Goal: Task Accomplishment & Management: Use online tool/utility

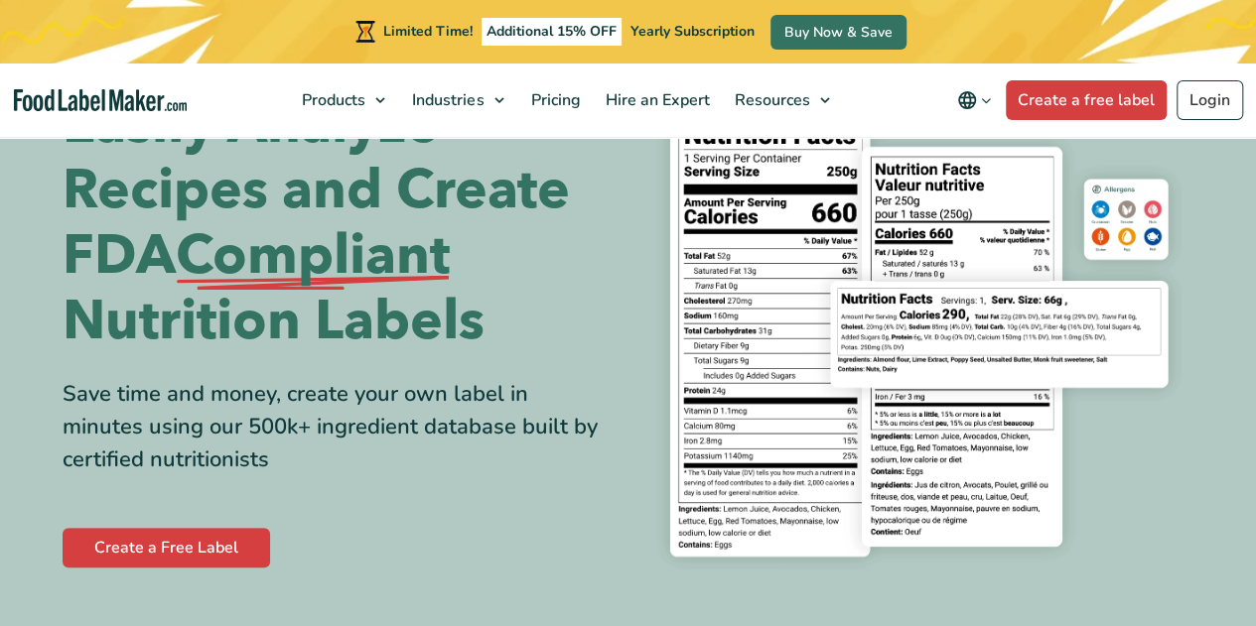
scroll to position [73, 0]
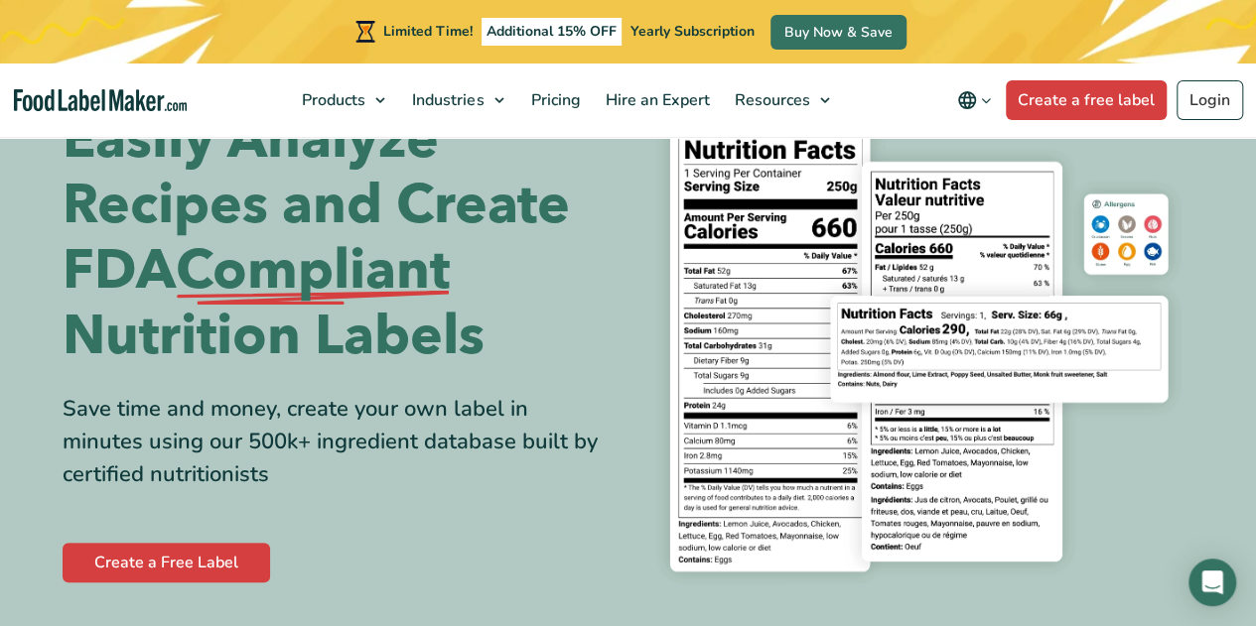
scroll to position [77, 0]
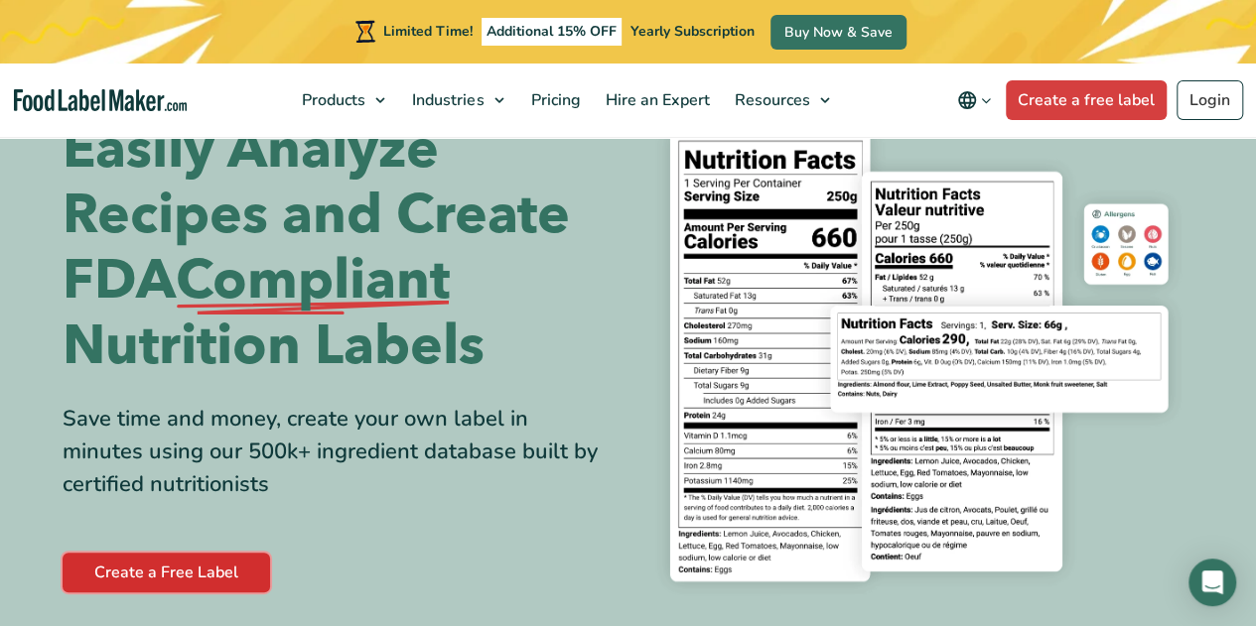
click at [149, 578] on link "Create a Free Label" at bounding box center [166, 573] width 207 height 40
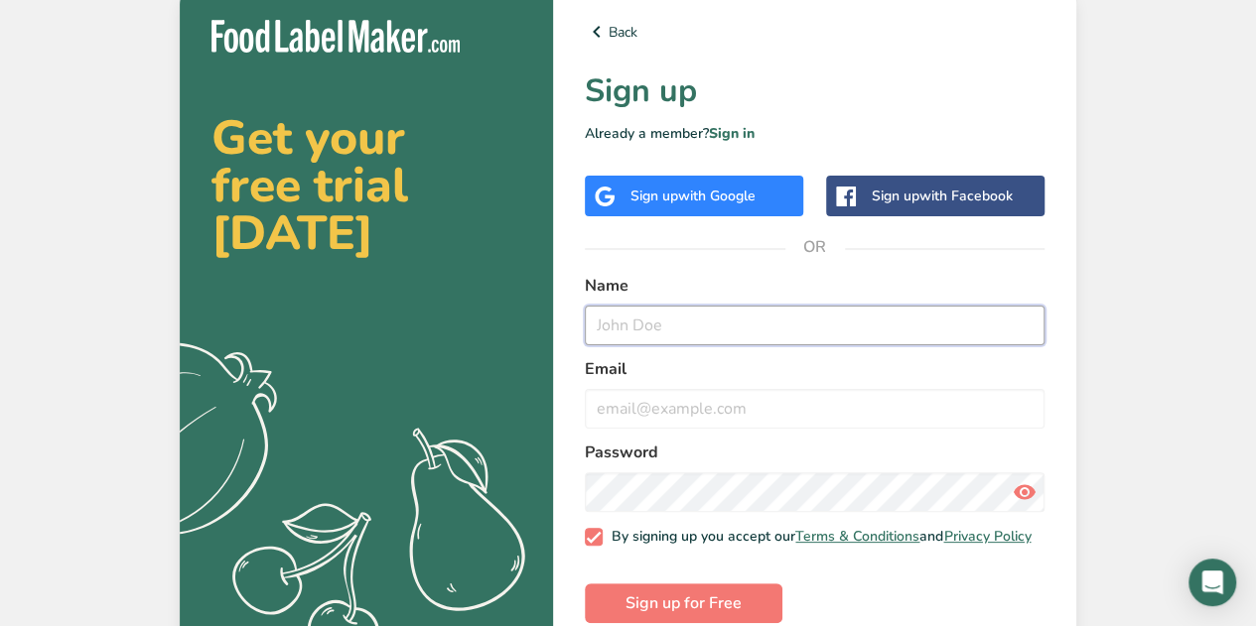
click at [621, 321] on input "text" at bounding box center [815, 326] width 460 height 40
type input "[PERSON_NAME]"
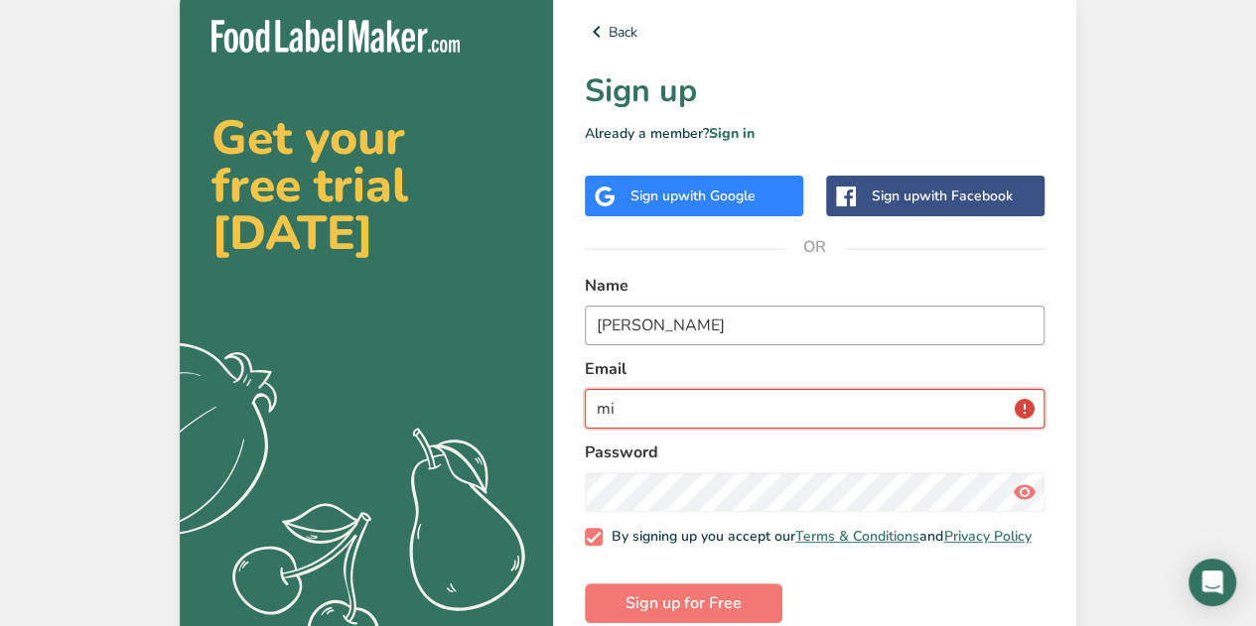
type input "m"
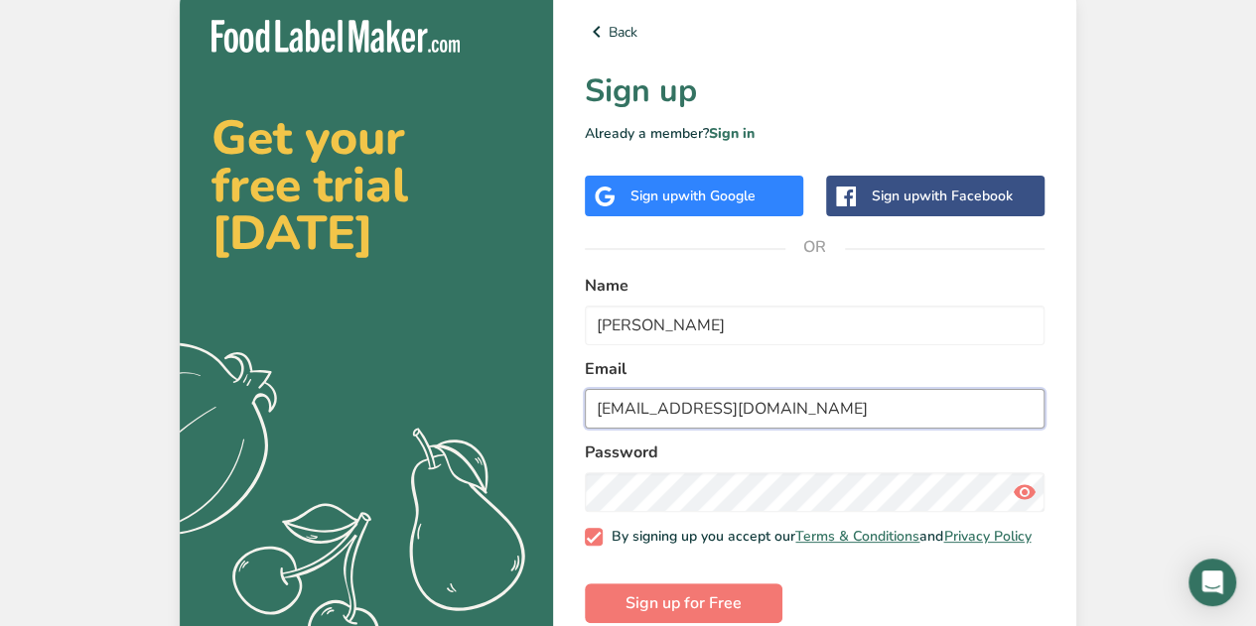
type input "[EMAIL_ADDRESS][DOMAIN_NAME]"
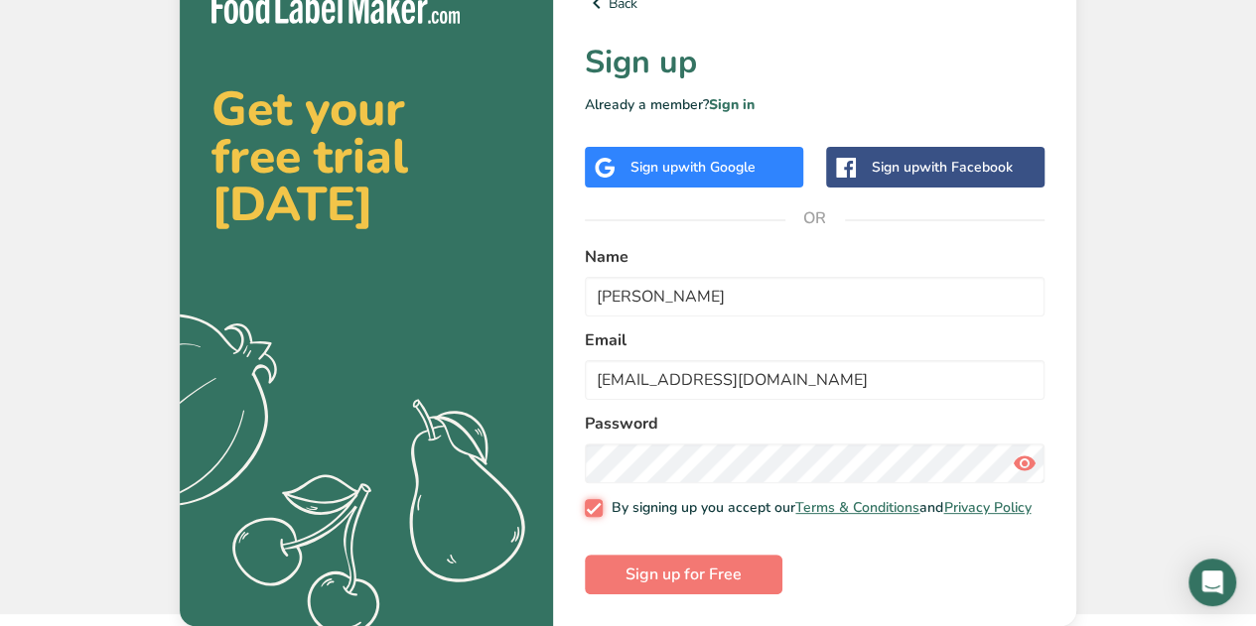
scroll to position [38, 0]
click at [716, 579] on span "Sign up for Free" at bounding box center [683, 575] width 116 height 24
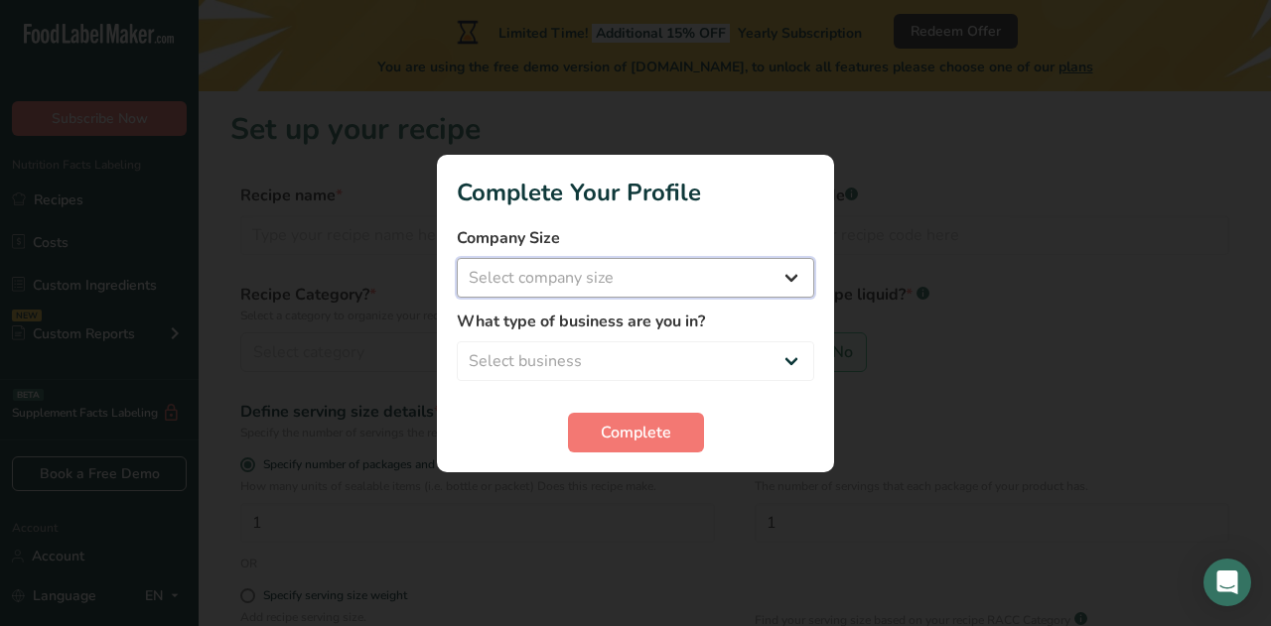
click at [786, 279] on select "Select company size Fewer than 10 Employees 10 to 50 Employees 51 to 500 Employ…" at bounding box center [635, 278] width 357 height 40
select select "1"
click at [457, 258] on select "Select company size Fewer than 10 Employees 10 to 50 Employees 51 to 500 Employ…" at bounding box center [635, 278] width 357 height 40
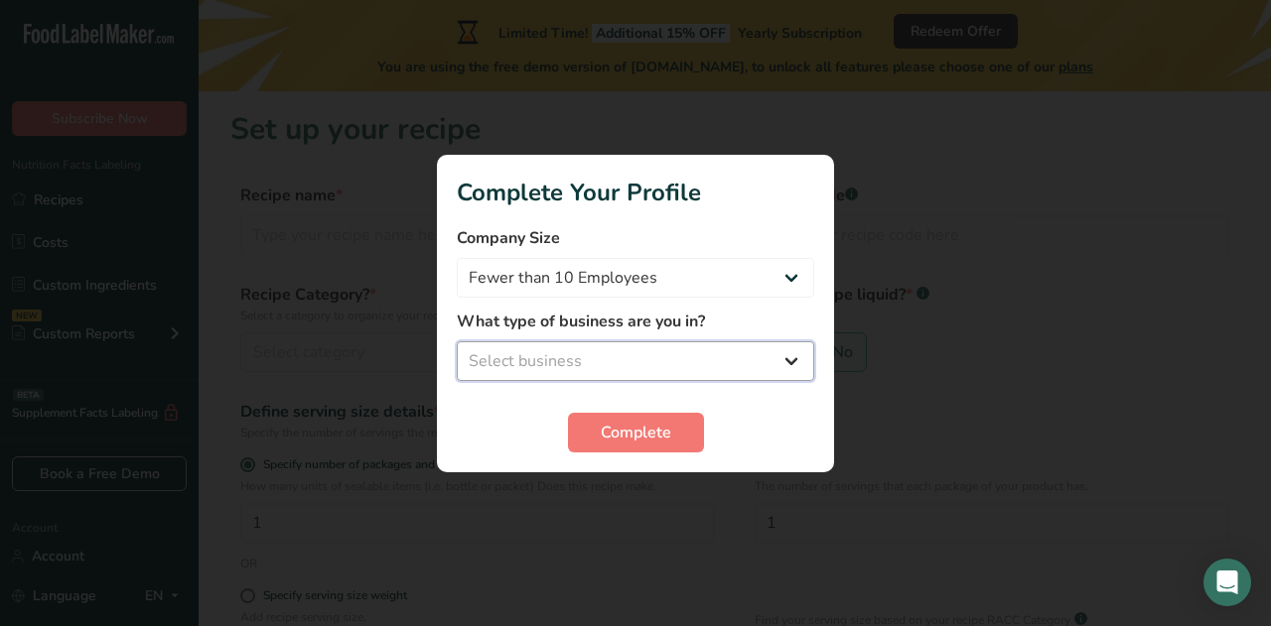
click at [784, 358] on select "Select business Packaged Food Manufacturer Restaurant & Cafe Bakery Meal Plans …" at bounding box center [635, 361] width 357 height 40
select select "2"
click at [457, 341] on select "Select business Packaged Food Manufacturer Restaurant & Cafe Bakery Meal Plans …" at bounding box center [635, 361] width 357 height 40
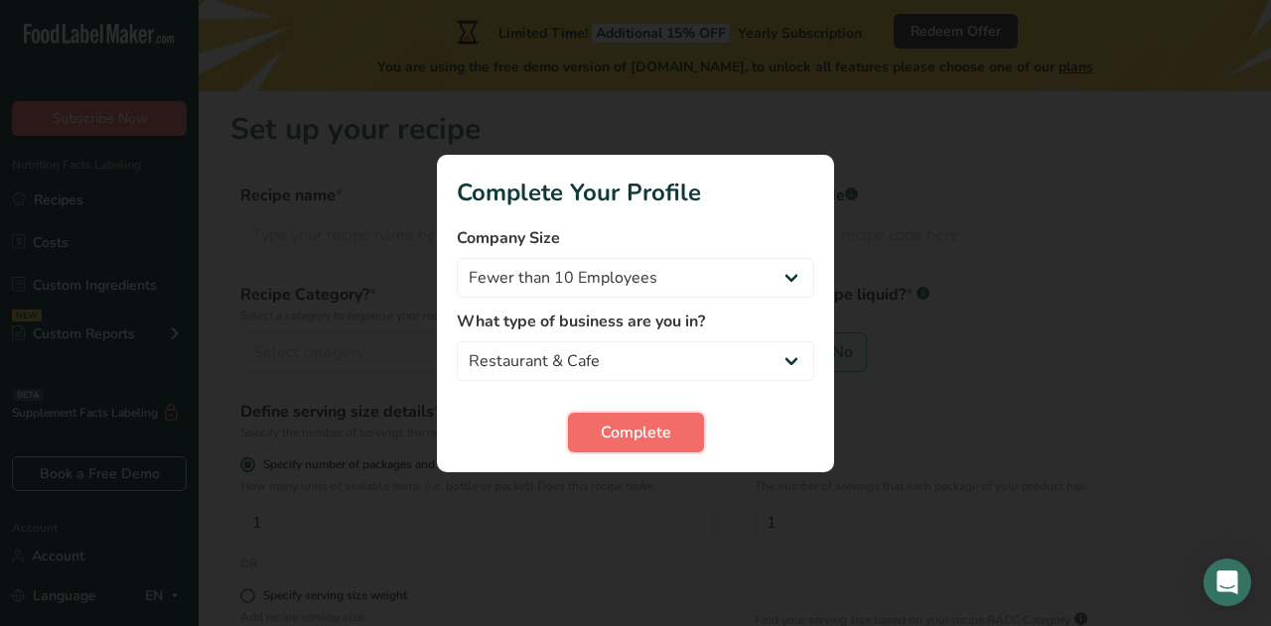
click at [665, 432] on span "Complete" at bounding box center [636, 433] width 70 height 24
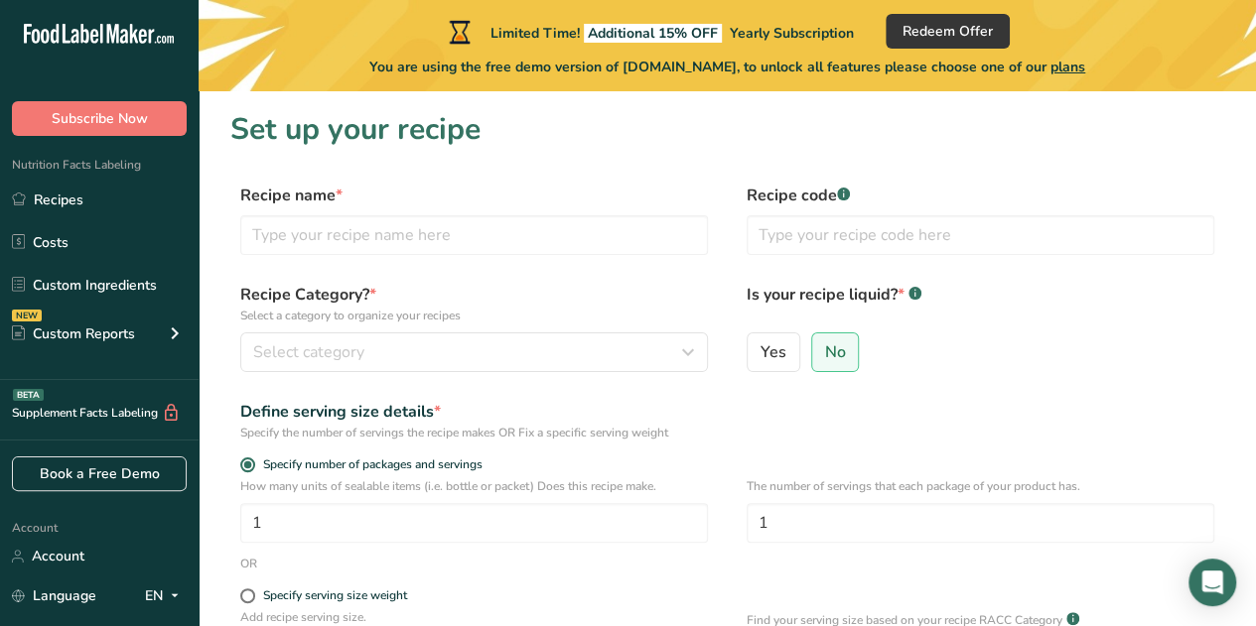
drag, startPoint x: 1254, startPoint y: 168, endPoint x: 1268, endPoint y: 242, distance: 75.7
click at [1255, 242] on html ".a-20{fill:#fff;} Subscribe Now Nutrition Facts Labeling Recipes Costs Custom I…" at bounding box center [628, 471] width 1256 height 943
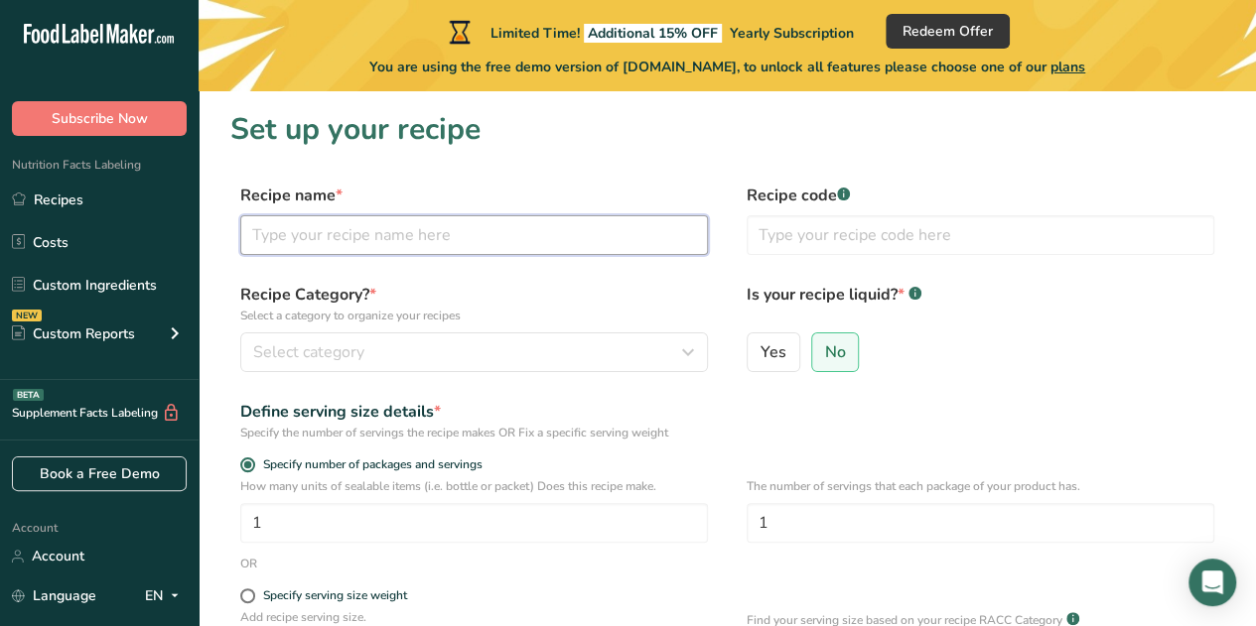
click at [274, 235] on input "text" at bounding box center [474, 235] width 468 height 40
type input "School Lunch Pepperoni Pizza"
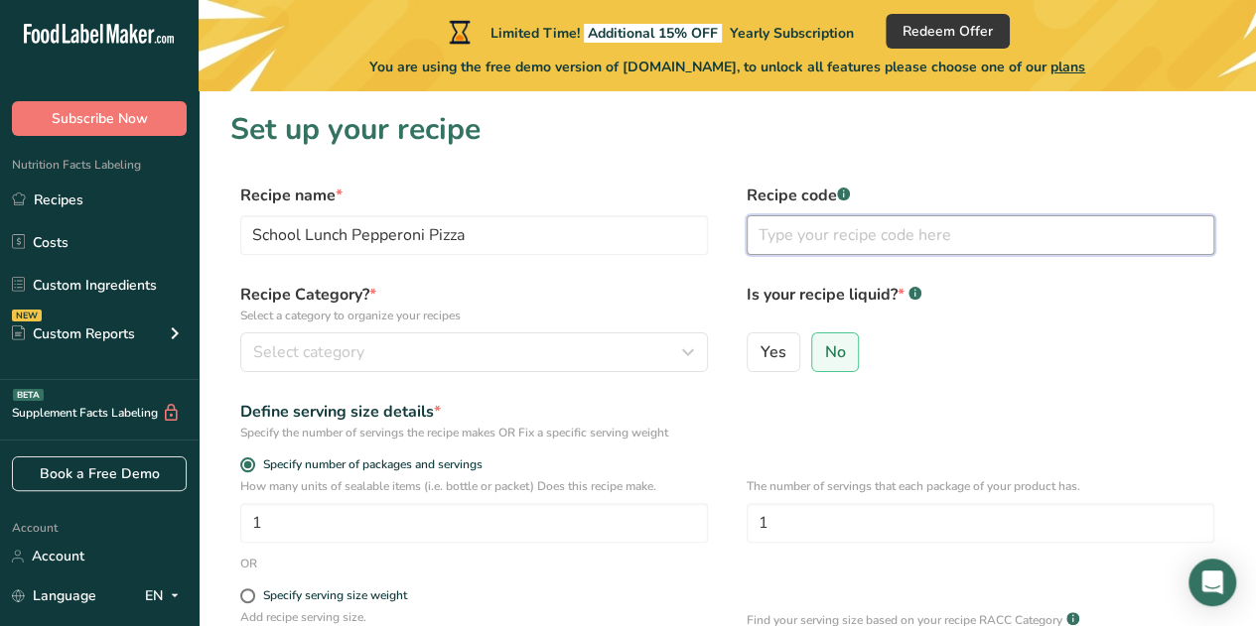
click at [994, 234] on input "text" at bounding box center [980, 235] width 468 height 40
type input "002"
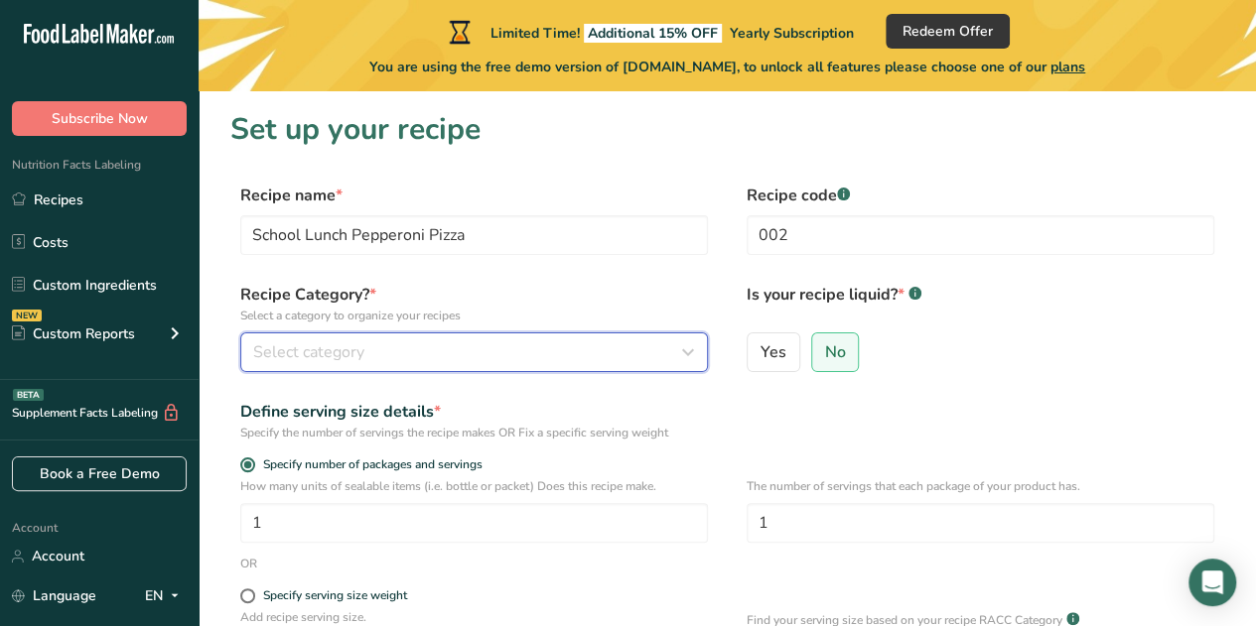
click at [445, 344] on div "Select category" at bounding box center [468, 352] width 430 height 24
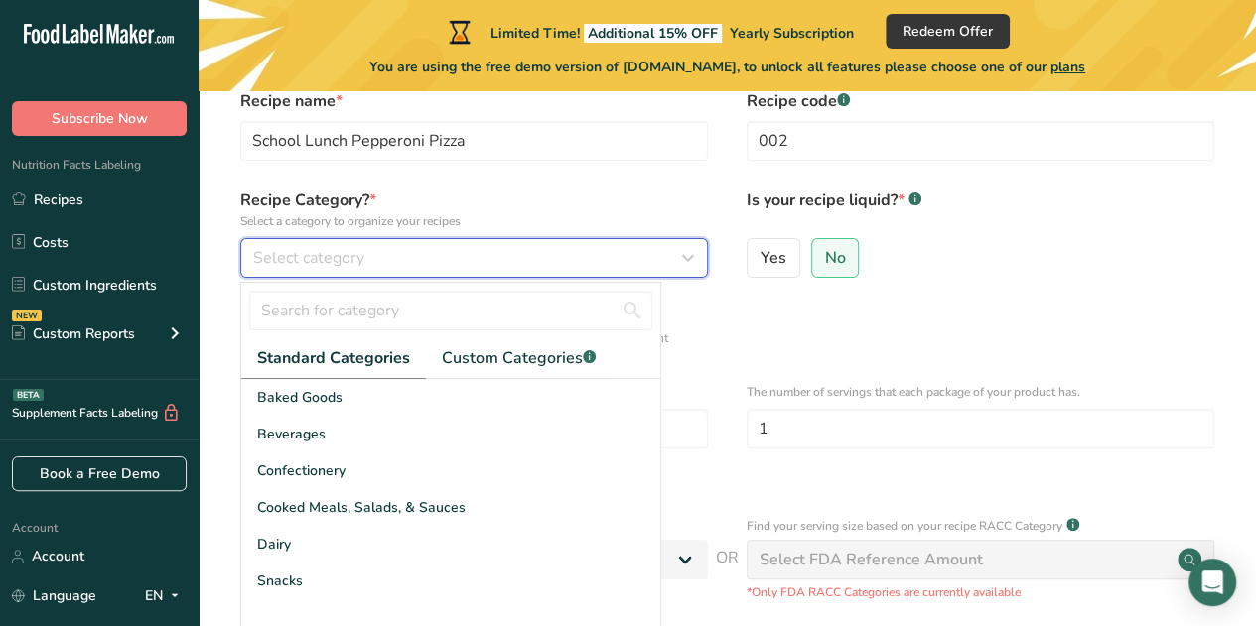
scroll to position [132, 0]
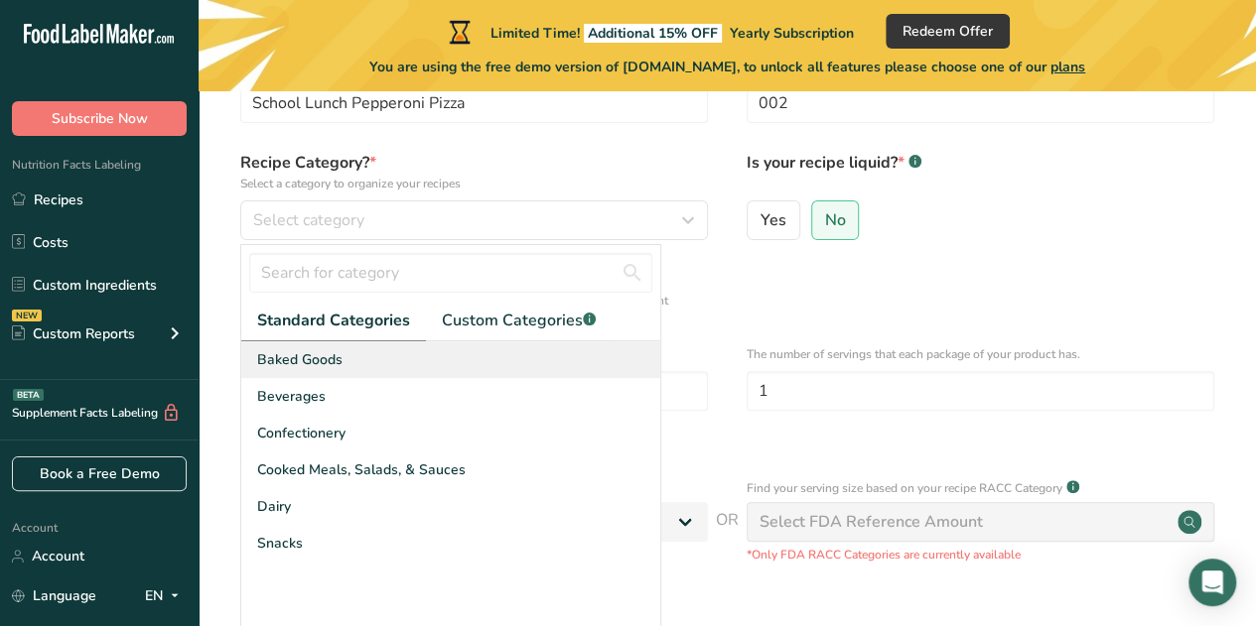
click at [445, 358] on div "Baked Goods" at bounding box center [450, 359] width 419 height 37
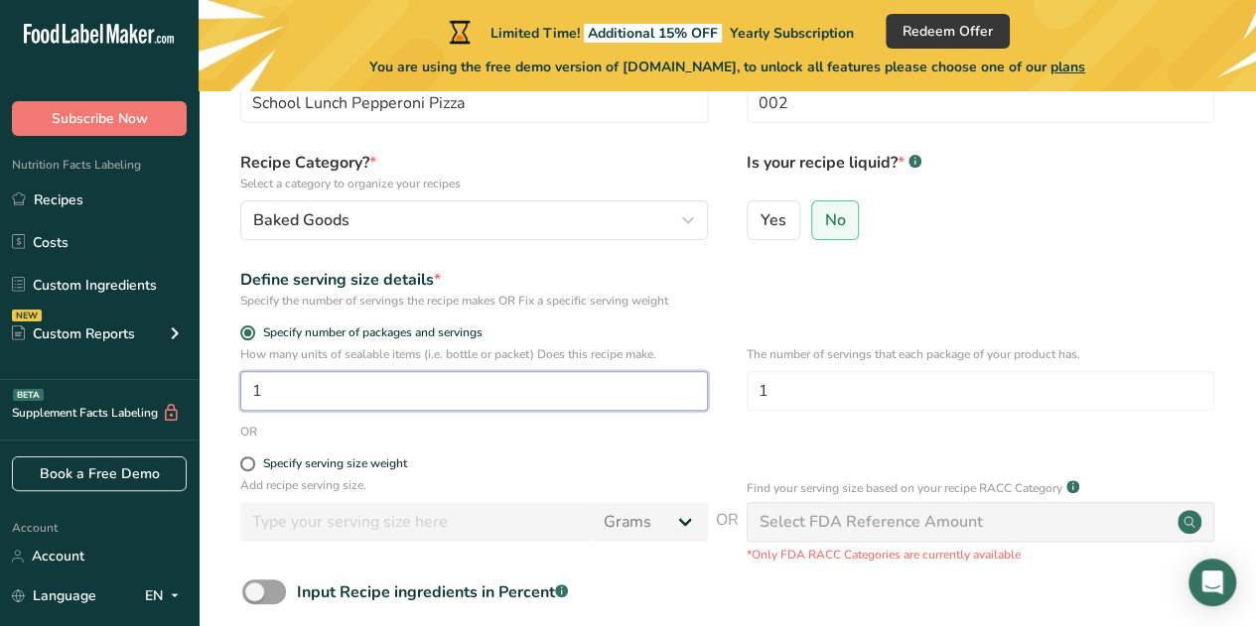
click at [288, 384] on input "1" at bounding box center [474, 391] width 468 height 40
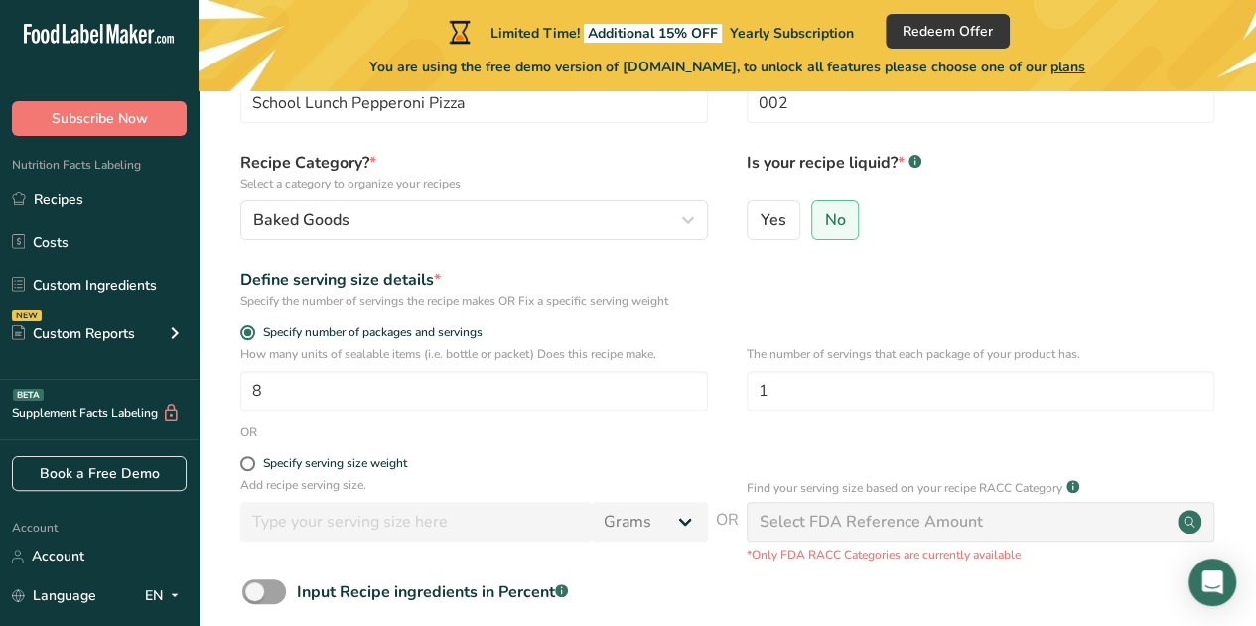
click at [568, 454] on form "Recipe name * School Lunch Pepperoni Pizza Recipe code .a-a{fill:#347362;}.b-a{…" at bounding box center [727, 384] width 994 height 664
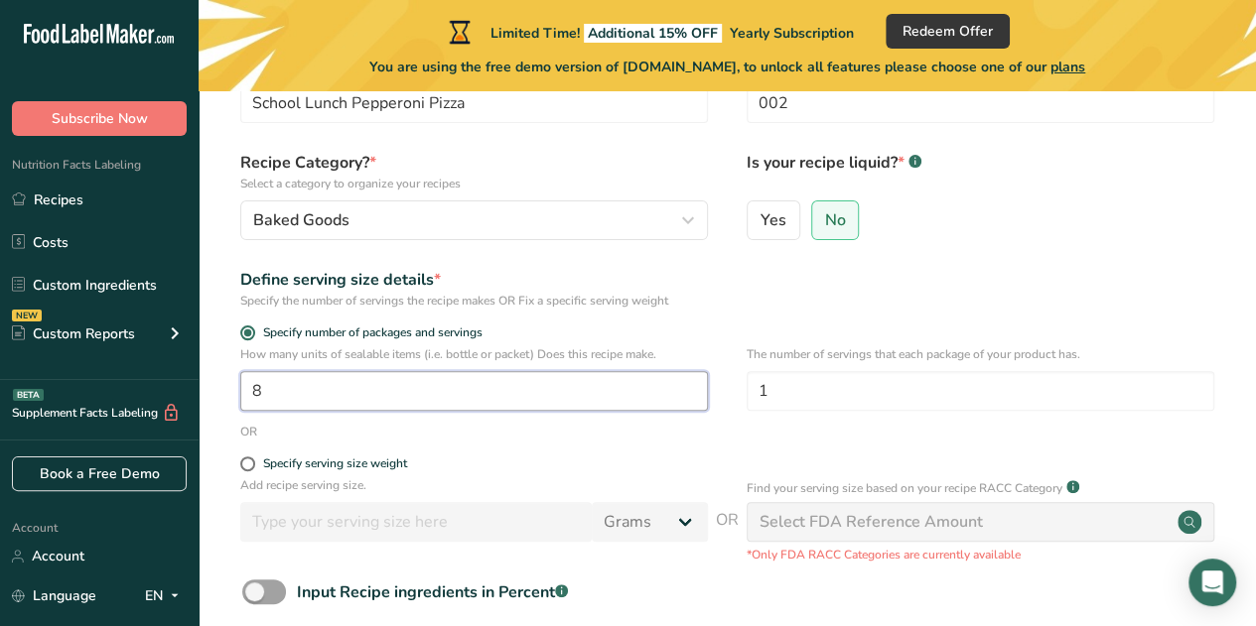
click at [286, 386] on input "8" at bounding box center [474, 391] width 468 height 40
type input "1"
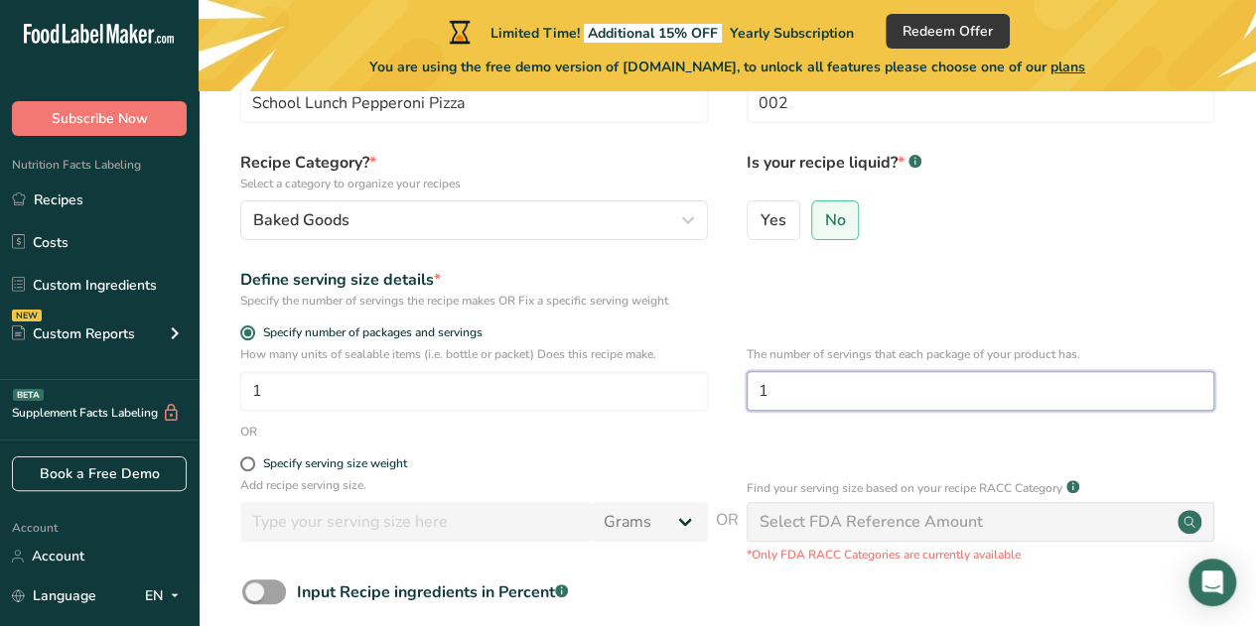
click at [787, 378] on input "1" at bounding box center [980, 391] width 468 height 40
type input "8"
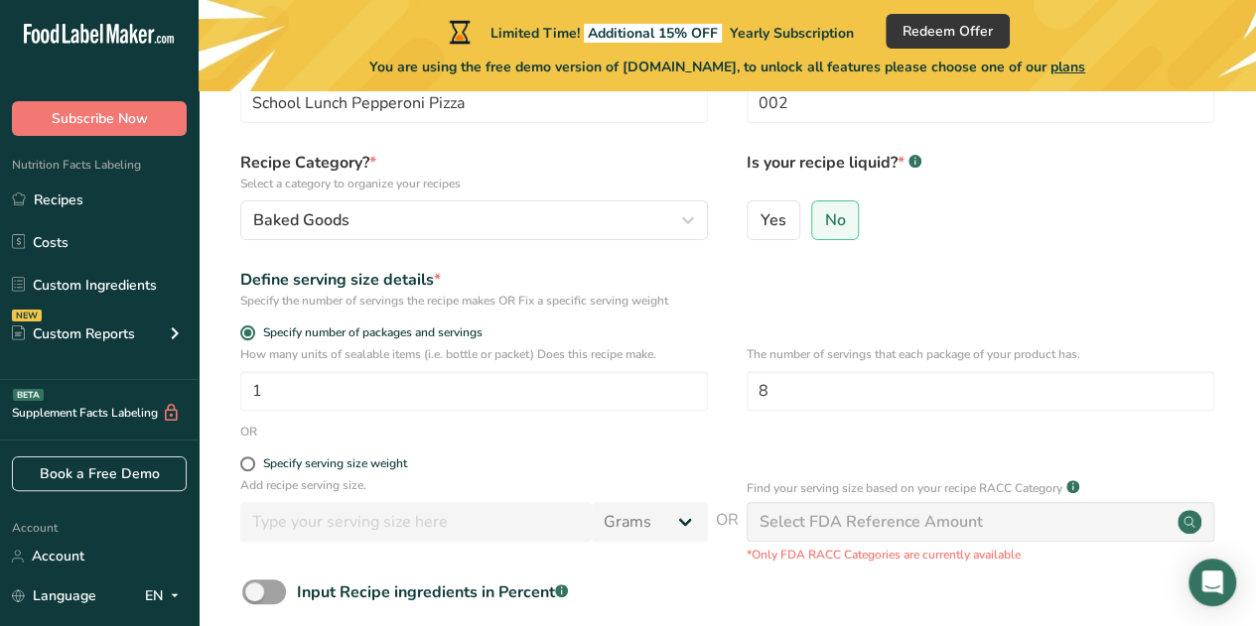
click at [1167, 421] on div "The number of servings that each package of your product has. 8" at bounding box center [980, 383] width 468 height 77
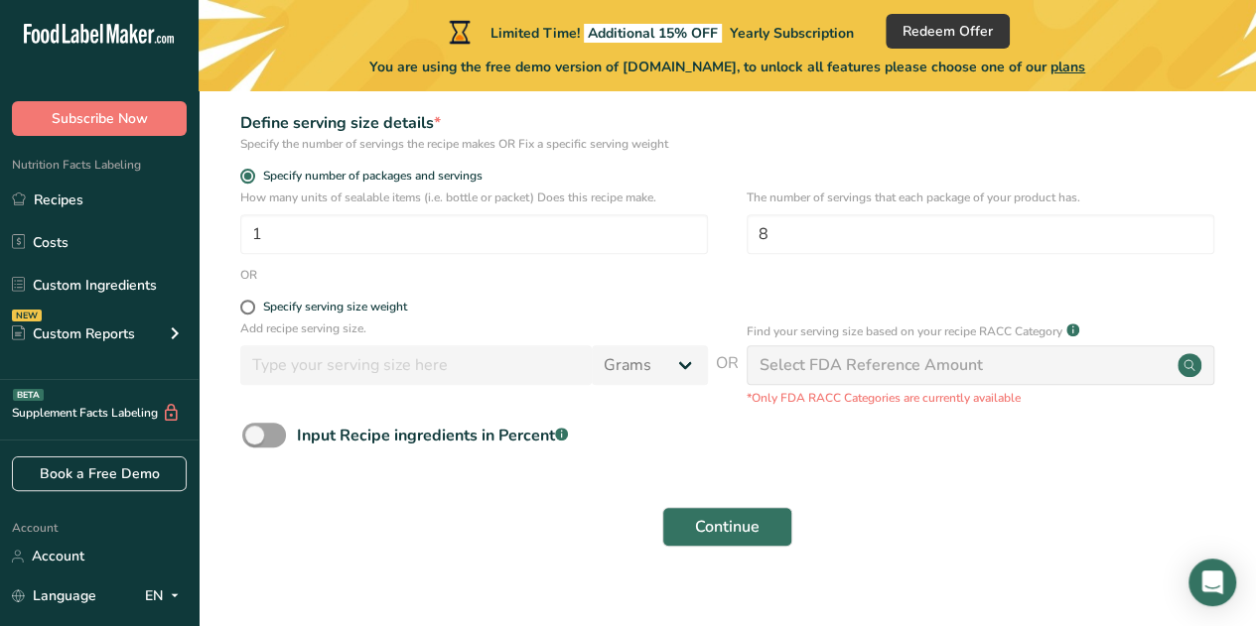
scroll to position [291, 0]
click at [273, 434] on span at bounding box center [264, 433] width 44 height 25
click at [255, 434] on input "Input Recipe ingredients in Percent .a-a{fill:#347362;}.b-a{fill:#fff;}" at bounding box center [248, 433] width 13 height 13
checkbox input "true"
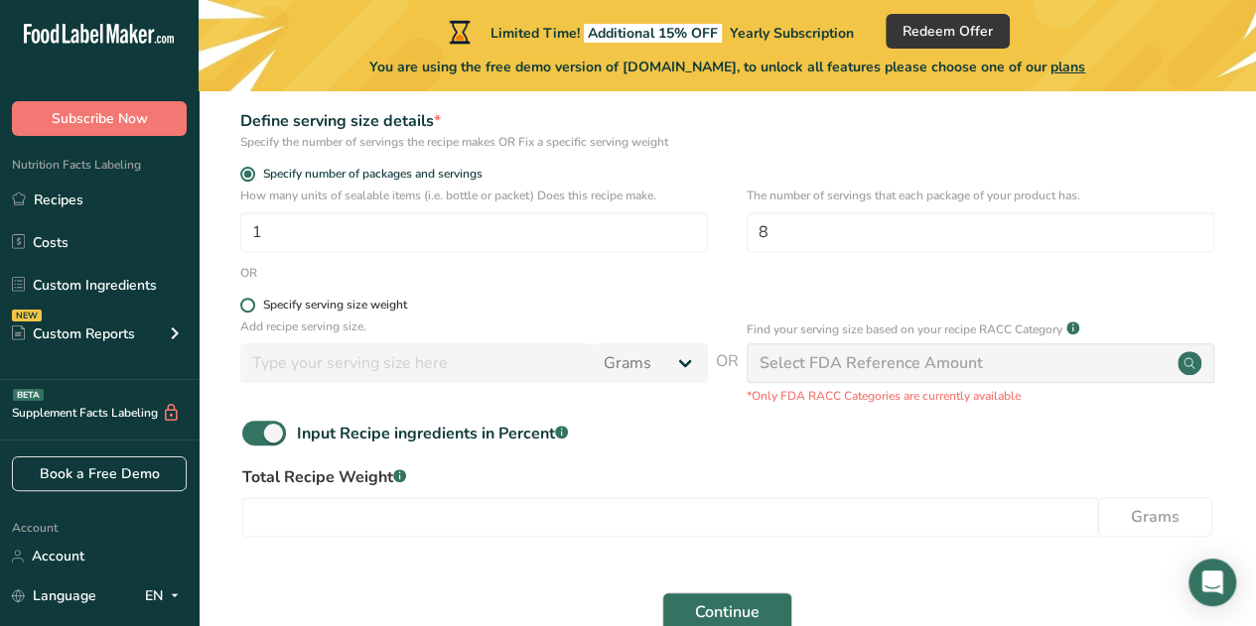
click at [250, 309] on span at bounding box center [247, 305] width 15 height 15
click at [250, 309] on input "Specify serving size weight" at bounding box center [246, 305] width 13 height 13
radio input "true"
radio input "false"
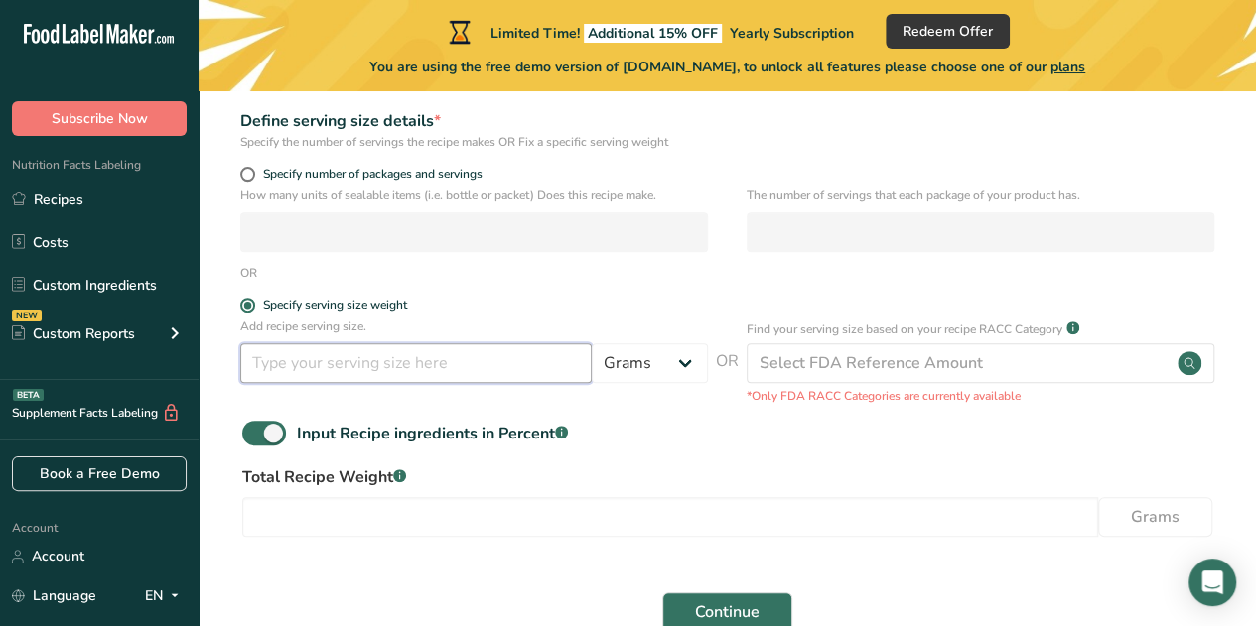
click at [393, 376] on input "number" at bounding box center [415, 363] width 351 height 40
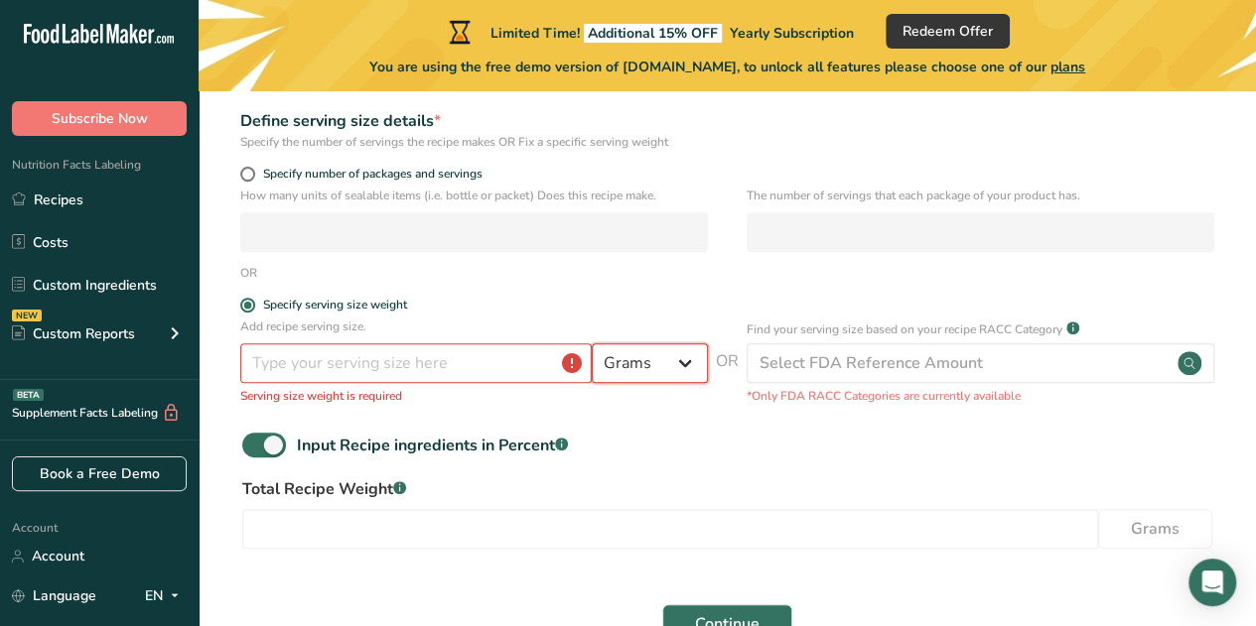
click at [677, 372] on select "Grams kg mg mcg lb oz l mL fl oz tbsp tsp cup qt gallon" at bounding box center [650, 363] width 116 height 40
select select "5"
click at [592, 343] on select "Grams kg mg mcg lb oz l mL fl oz tbsp tsp cup qt gallon" at bounding box center [650, 363] width 116 height 40
click at [622, 407] on div "Add recipe serving size. Grams kg mg mcg lb oz l mL fl oz tbsp tsp cup qt gallo…" at bounding box center [727, 367] width 994 height 99
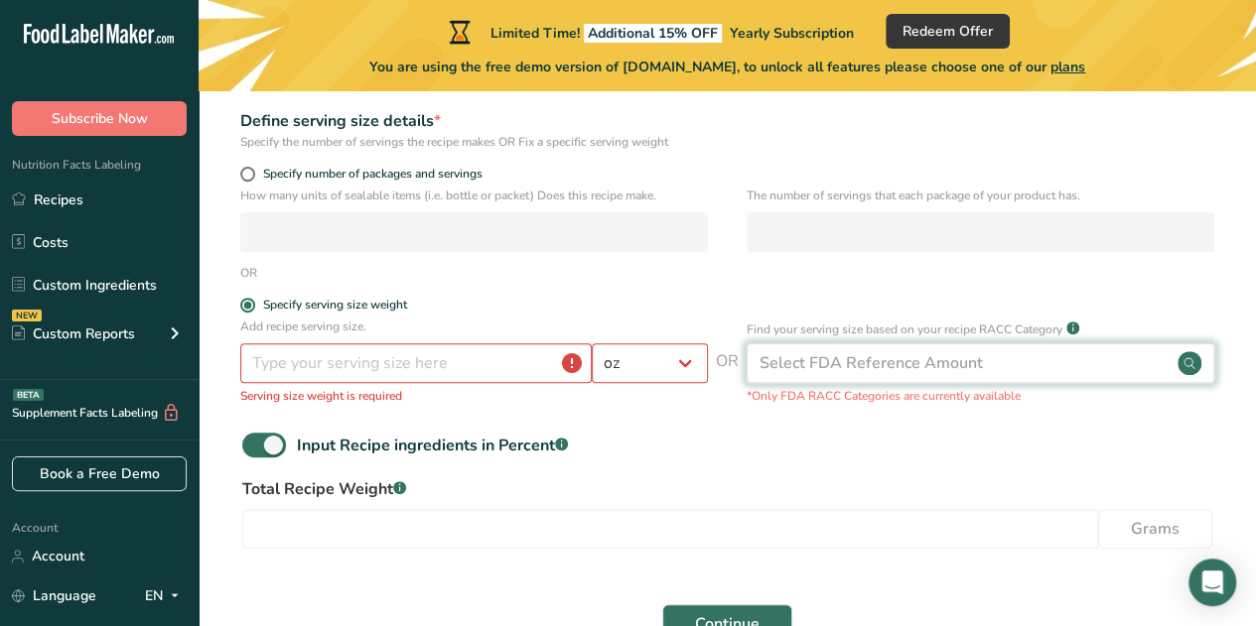
click at [1183, 369] on circle at bounding box center [1189, 363] width 24 height 24
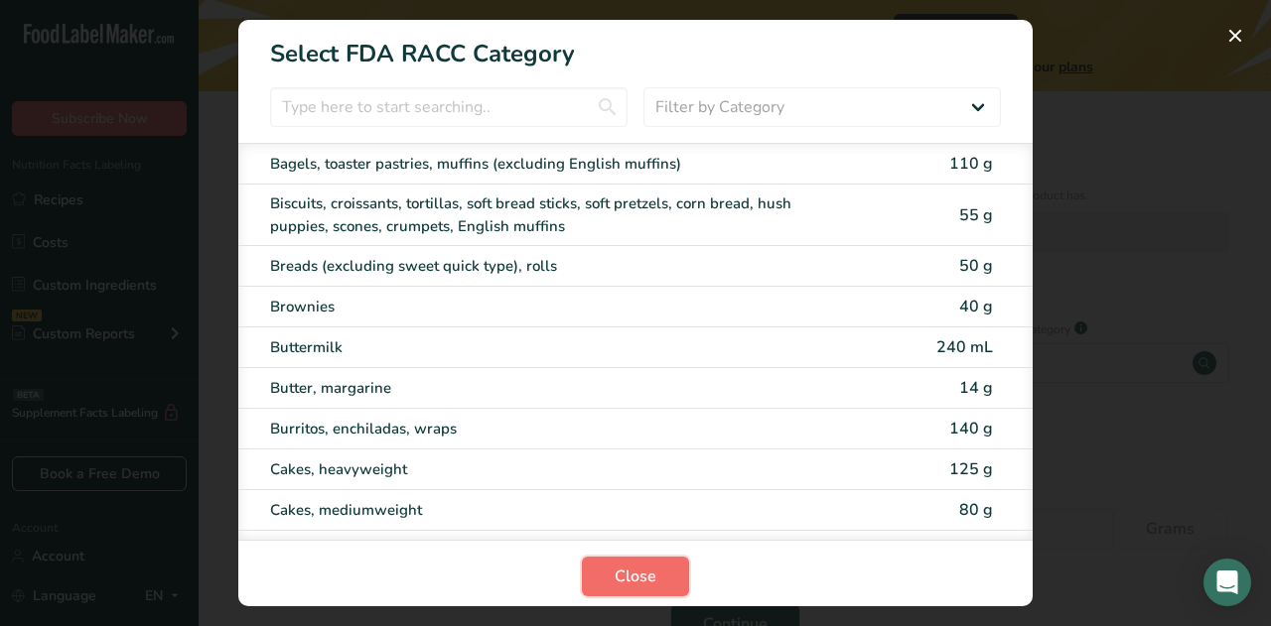
click at [633, 584] on span "Close" at bounding box center [635, 577] width 42 height 24
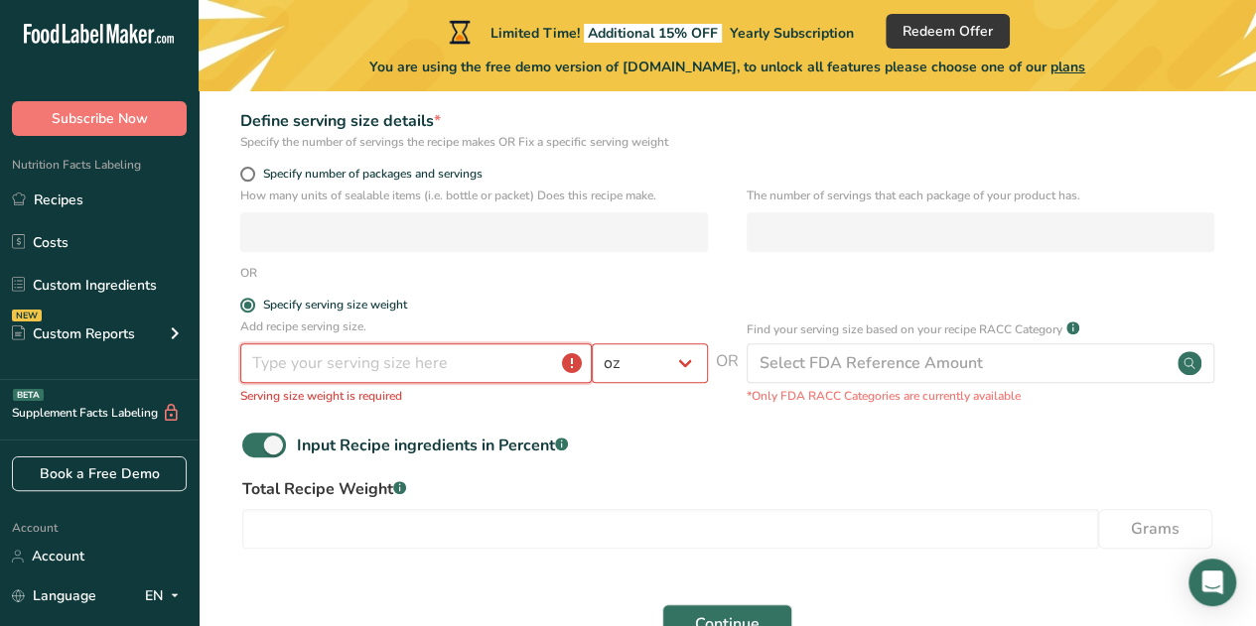
click at [469, 362] on input "number" at bounding box center [415, 363] width 351 height 40
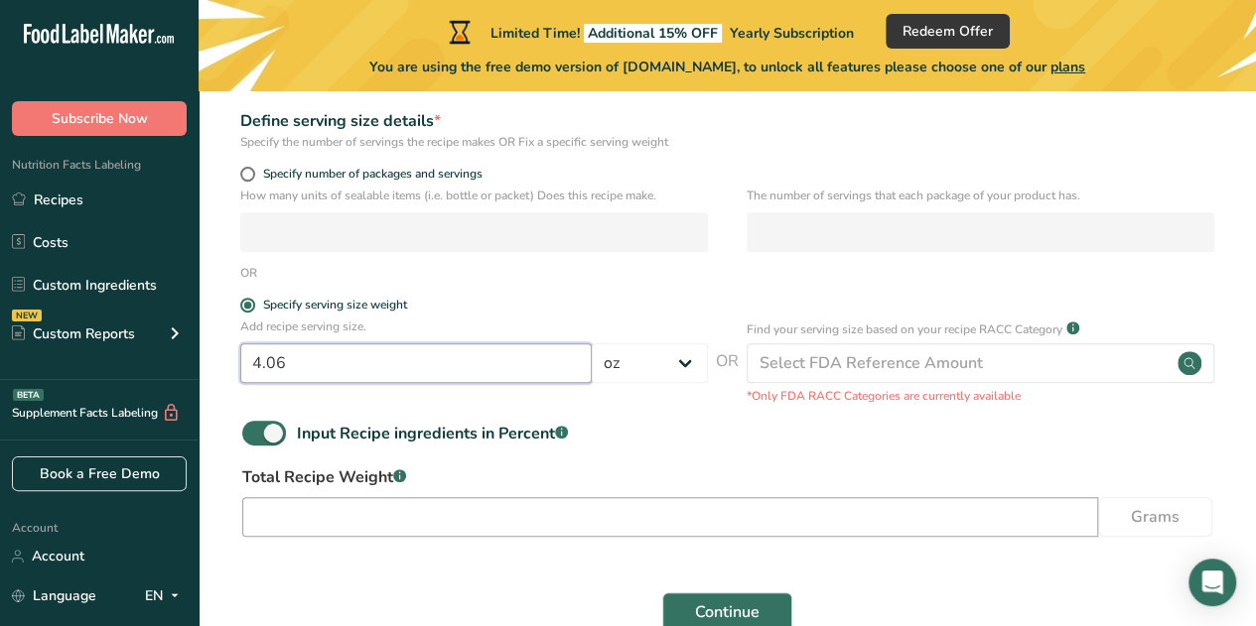
type input "4.06"
drag, startPoint x: 305, startPoint y: 512, endPoint x: 240, endPoint y: 509, distance: 64.6
click at [240, 509] on div "Total Recipe Weight .a-a{fill:#347362;}.b-a{fill:#fff;} 32.5 Grams" at bounding box center [727, 507] width 994 height 83
type input "926"
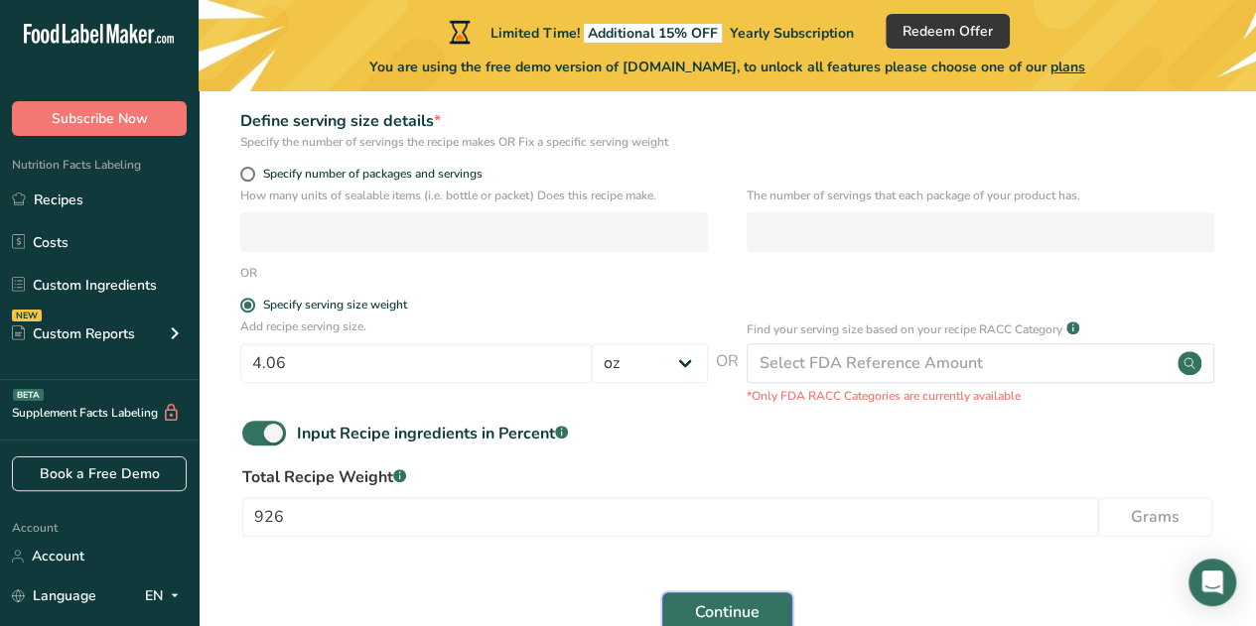
click at [729, 608] on span "Continue" at bounding box center [727, 613] width 65 height 24
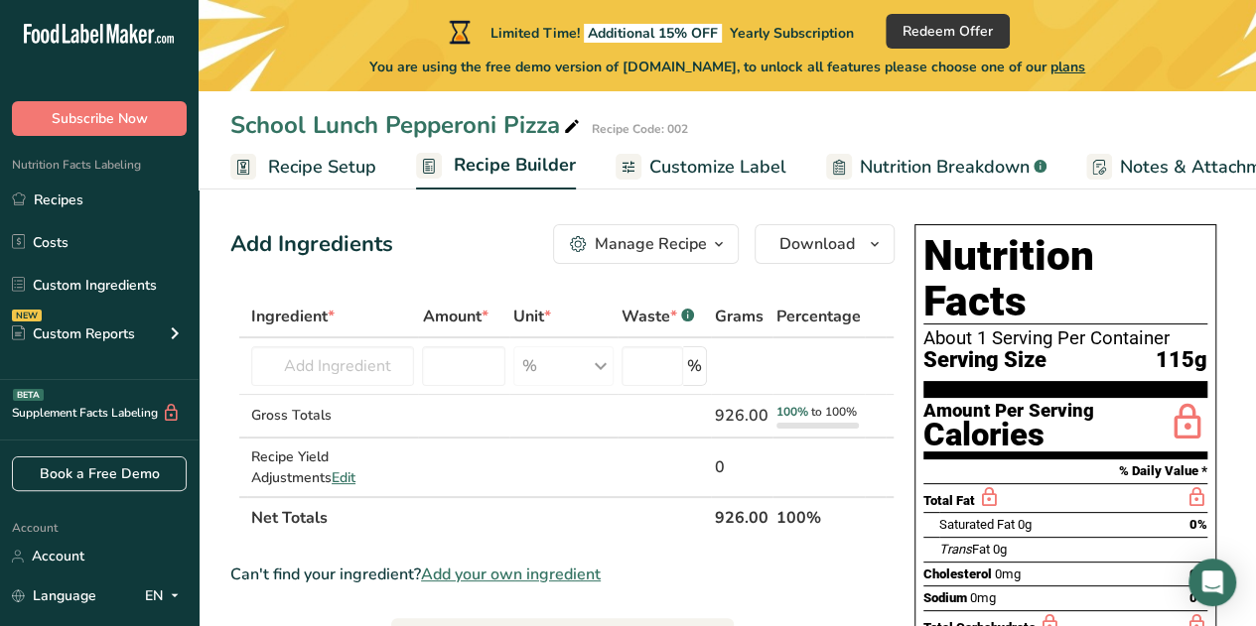
scroll to position [9, 0]
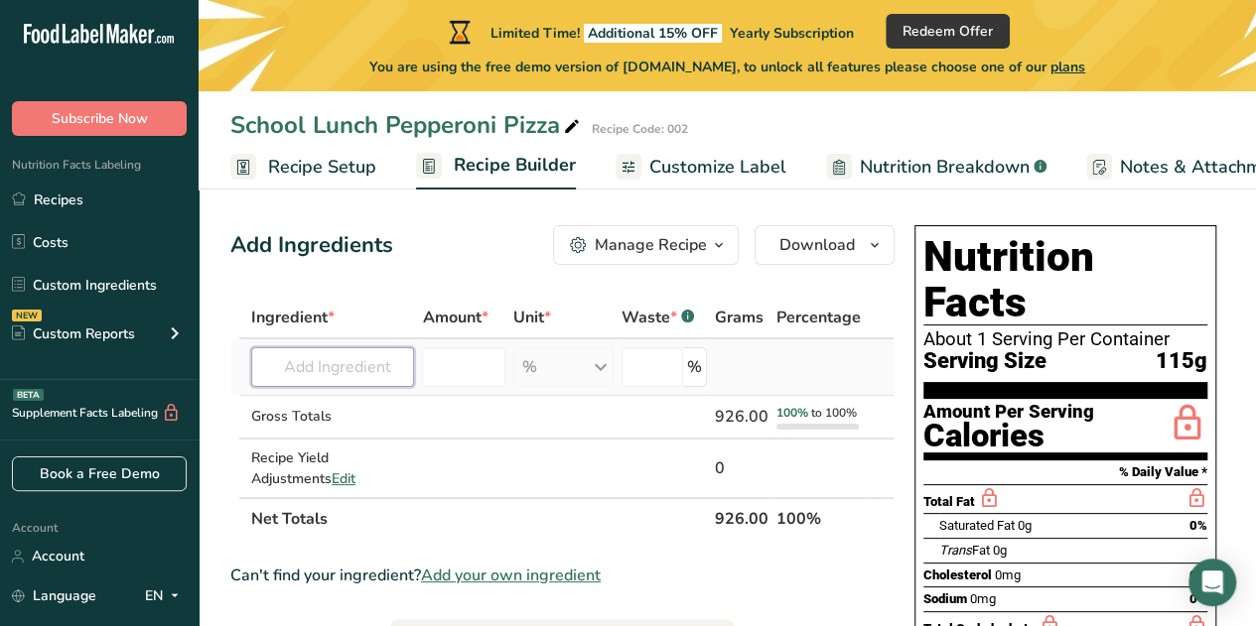
click at [362, 372] on input "text" at bounding box center [332, 367] width 163 height 40
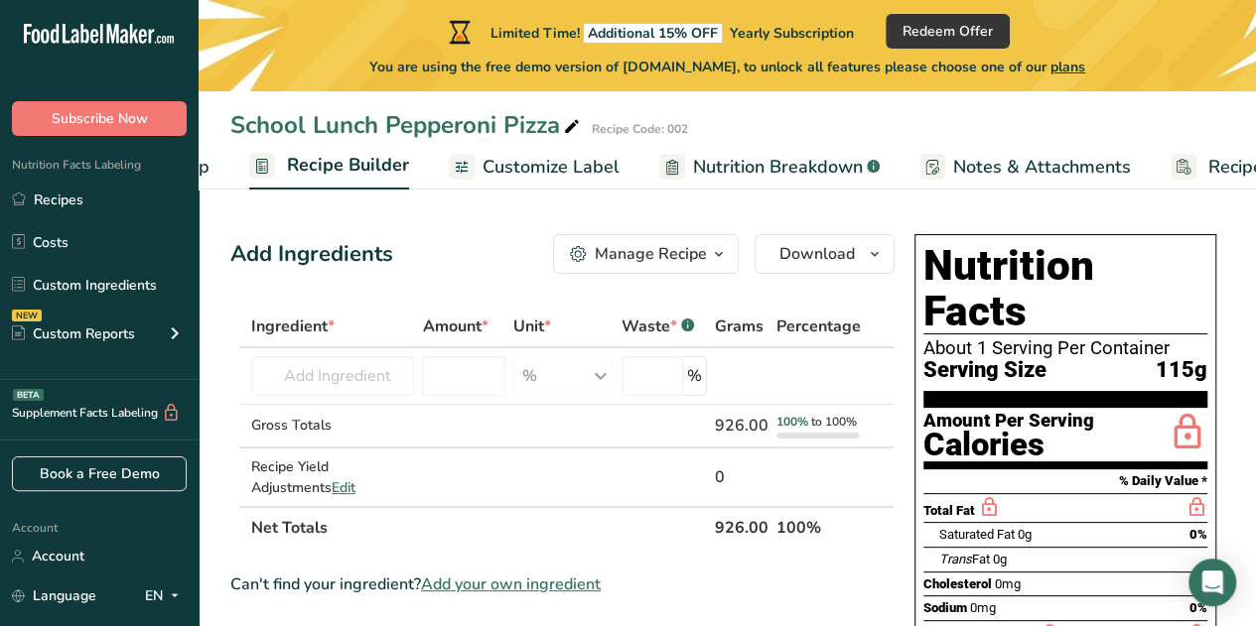
scroll to position [0, 0]
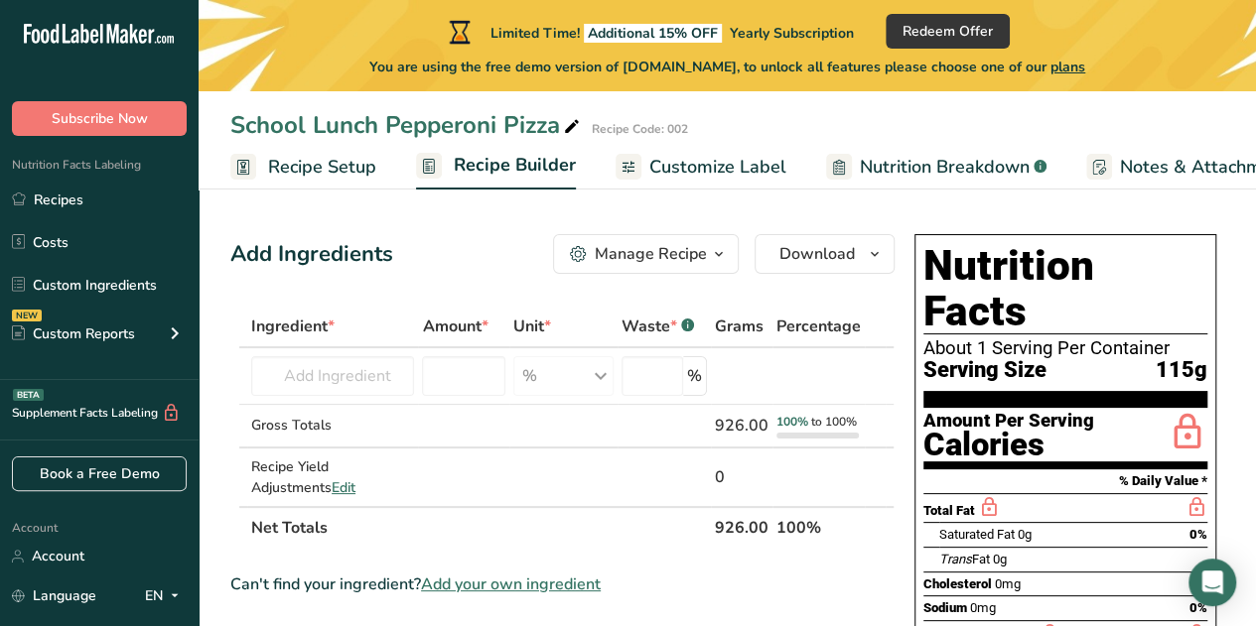
click at [725, 164] on span "Customize Label" at bounding box center [717, 167] width 137 height 27
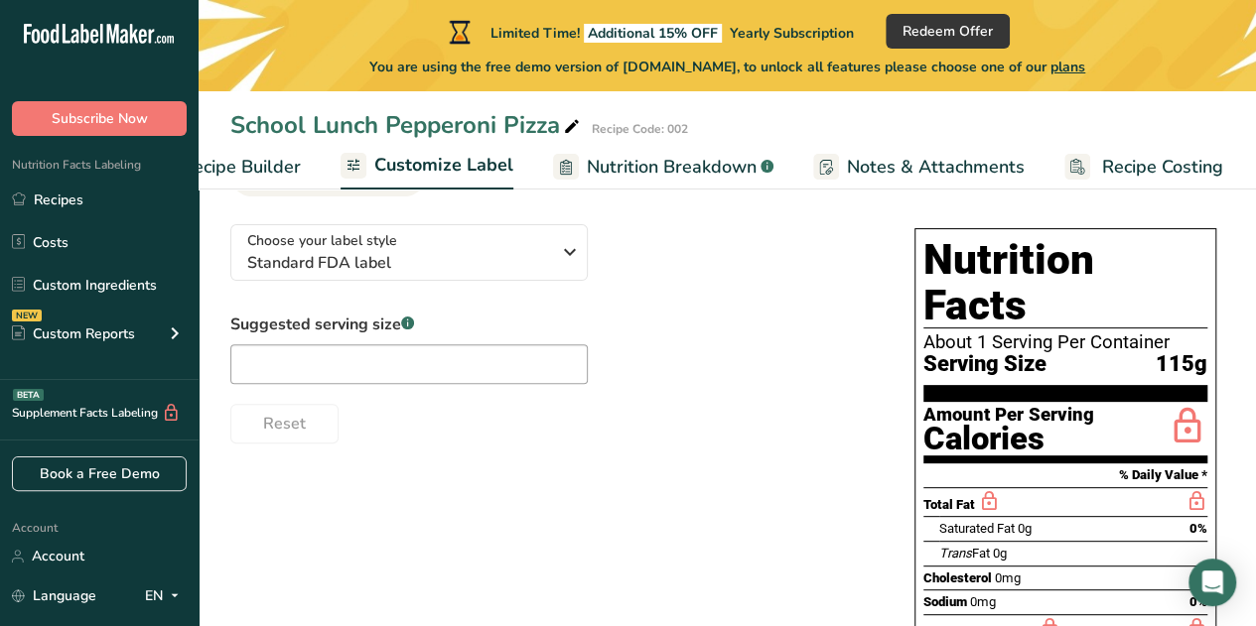
scroll to position [127, 0]
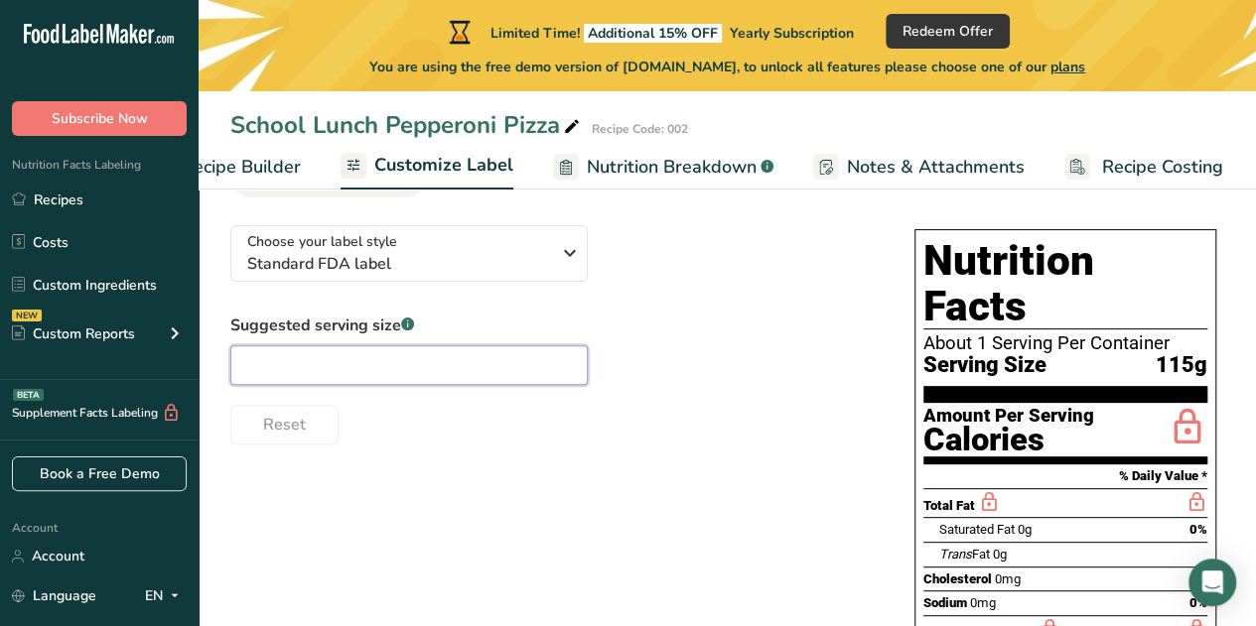
click at [386, 368] on input "text" at bounding box center [408, 365] width 357 height 40
type input "I slice"
click at [599, 472] on div "Choose your label style Standard FDA label USA (FDA) Standard FDA label Tabular…" at bounding box center [727, 572] width 994 height 727
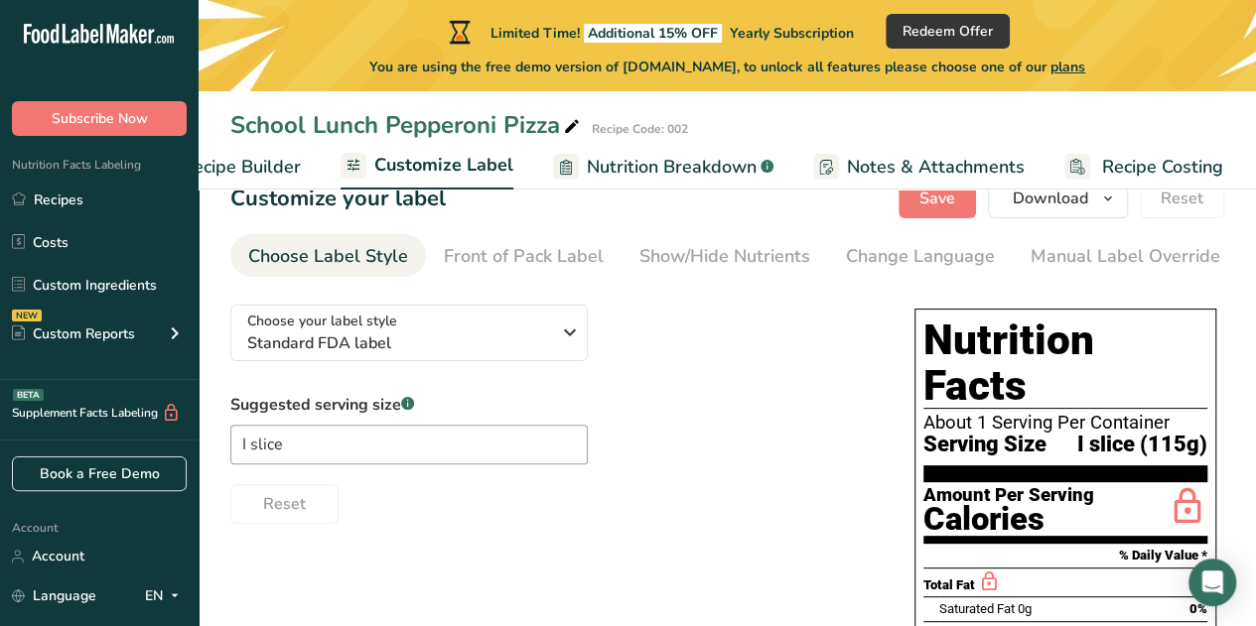
scroll to position [0, 0]
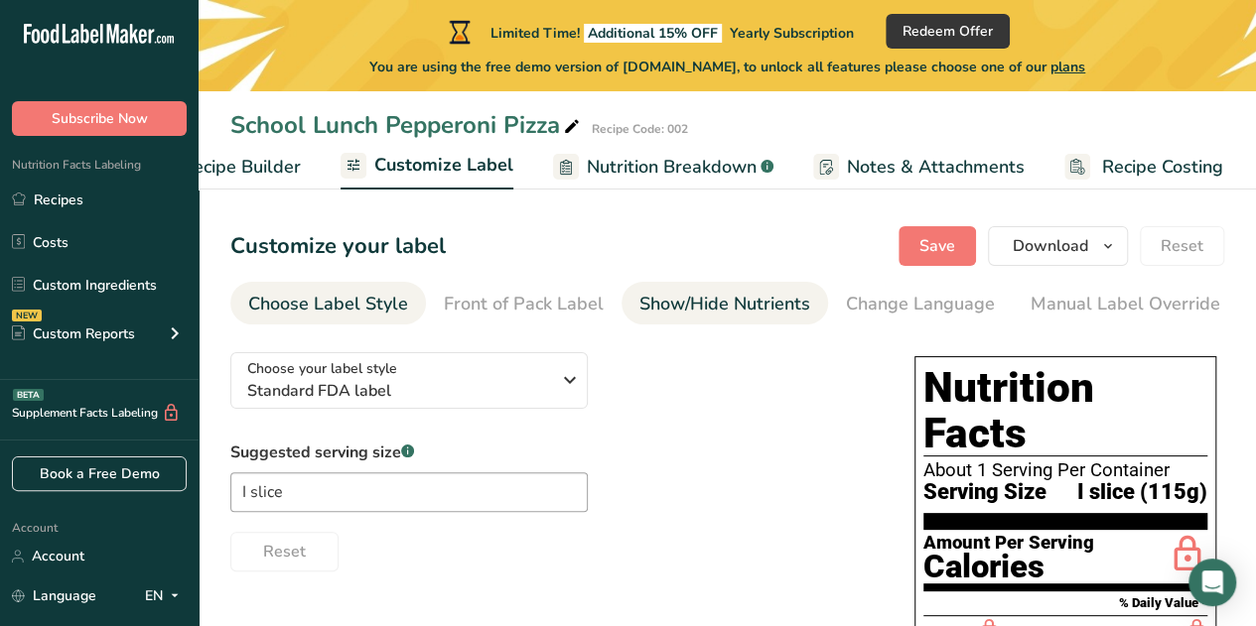
click at [712, 309] on div "Show/Hide Nutrients" at bounding box center [724, 304] width 171 height 27
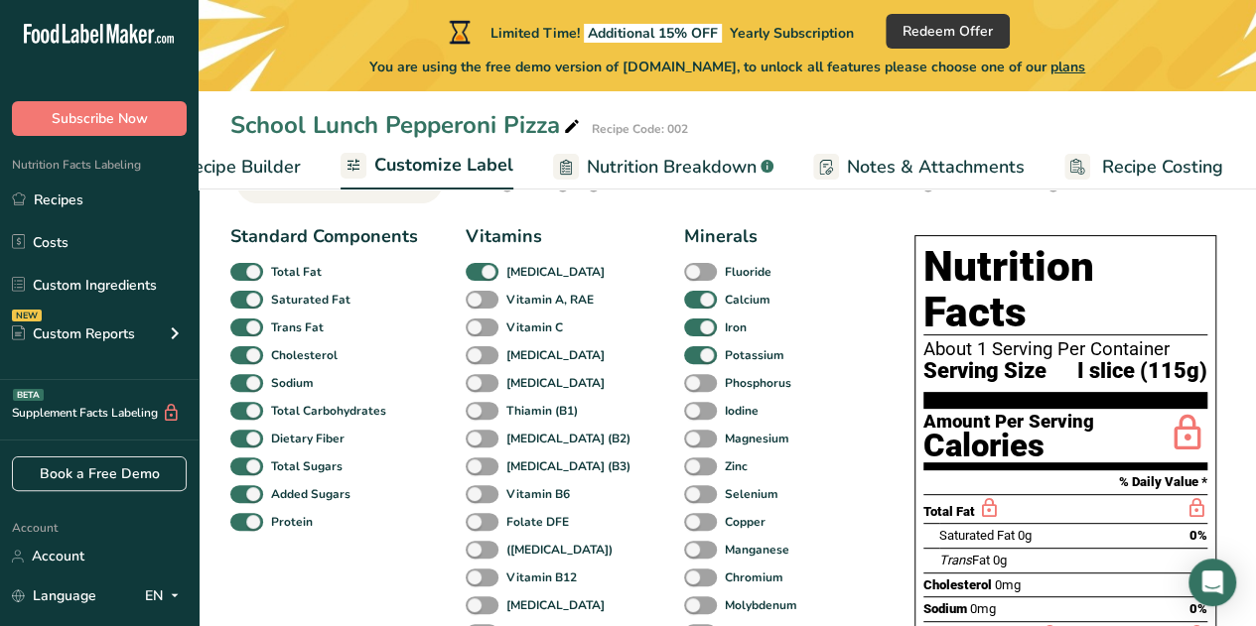
scroll to position [125, 0]
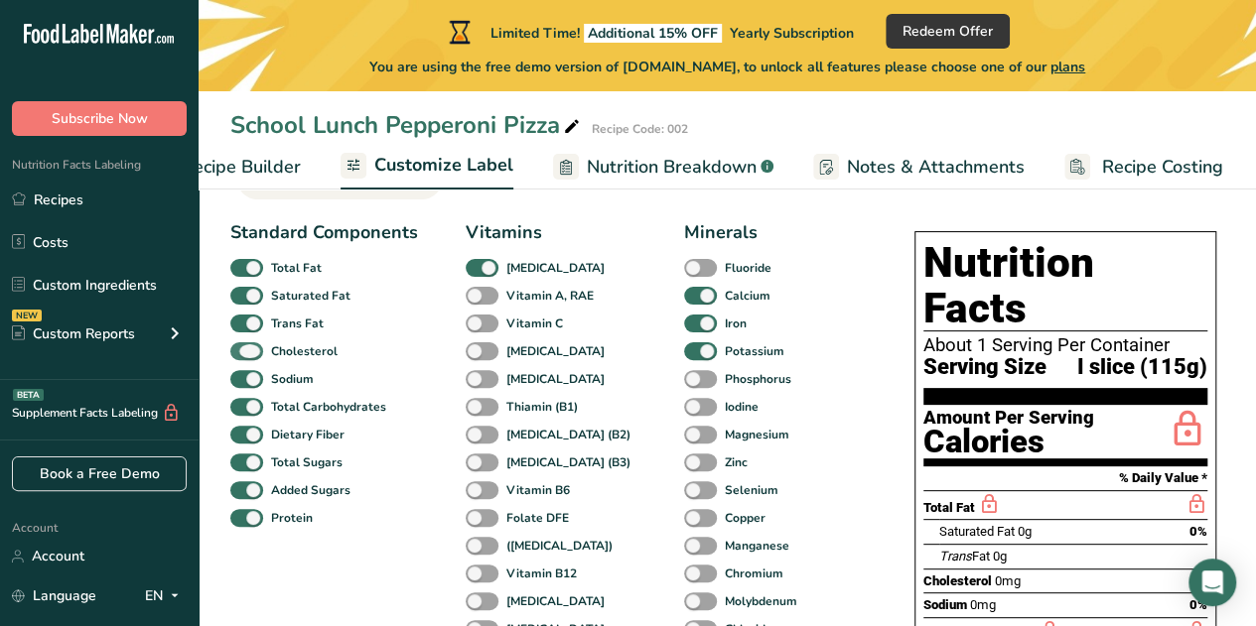
click at [240, 356] on span at bounding box center [246, 351] width 33 height 19
click at [240, 356] on input "Cholesterol" at bounding box center [236, 350] width 13 height 13
checkbox input "false"
click at [241, 440] on span at bounding box center [246, 435] width 33 height 19
click at [241, 440] on input "Dietary Fiber" at bounding box center [236, 434] width 13 height 13
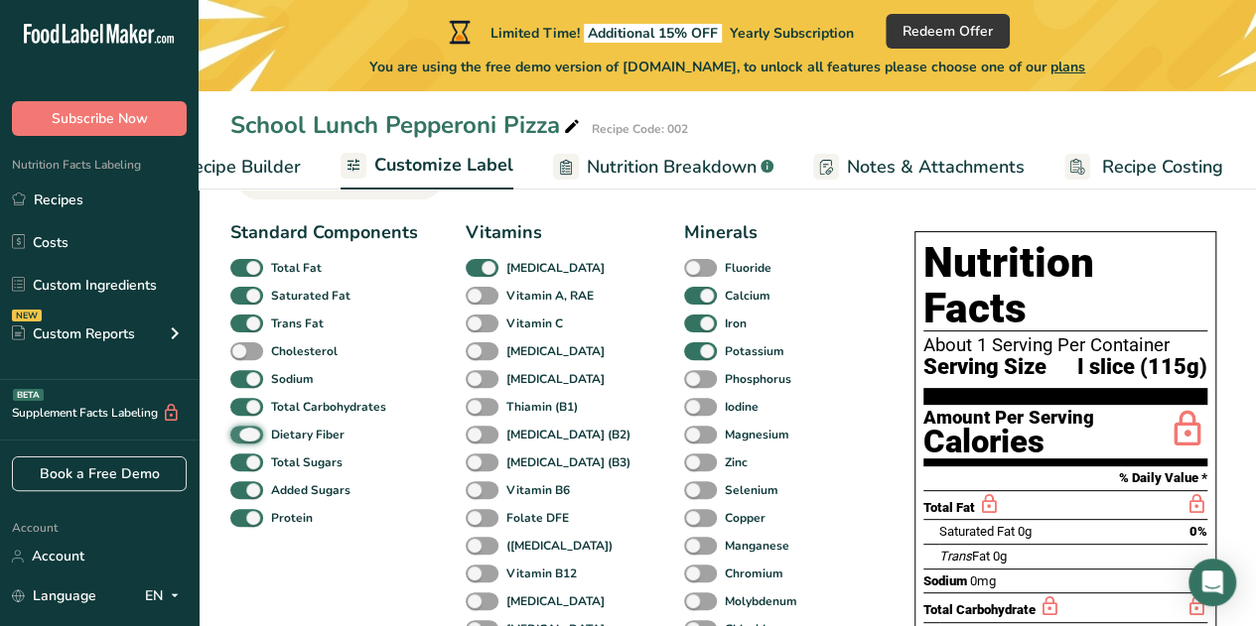
checkbox input "false"
click at [238, 499] on span at bounding box center [246, 490] width 33 height 19
click at [238, 496] on input "Added Sugars" at bounding box center [236, 489] width 13 height 13
checkbox input "false"
click at [684, 351] on span at bounding box center [700, 351] width 33 height 19
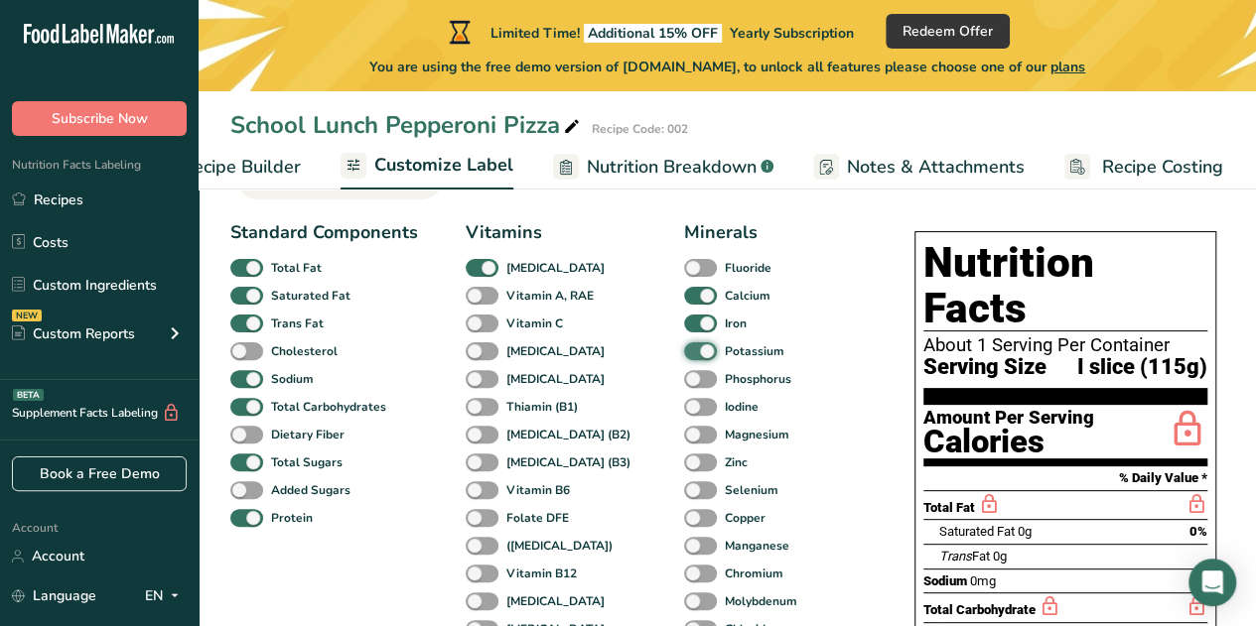
click at [684, 351] on input "Potassium" at bounding box center [690, 350] width 13 height 13
checkbox input "false"
click at [684, 323] on span at bounding box center [700, 324] width 33 height 19
click at [684, 323] on input "Iron" at bounding box center [690, 323] width 13 height 13
checkbox input "false"
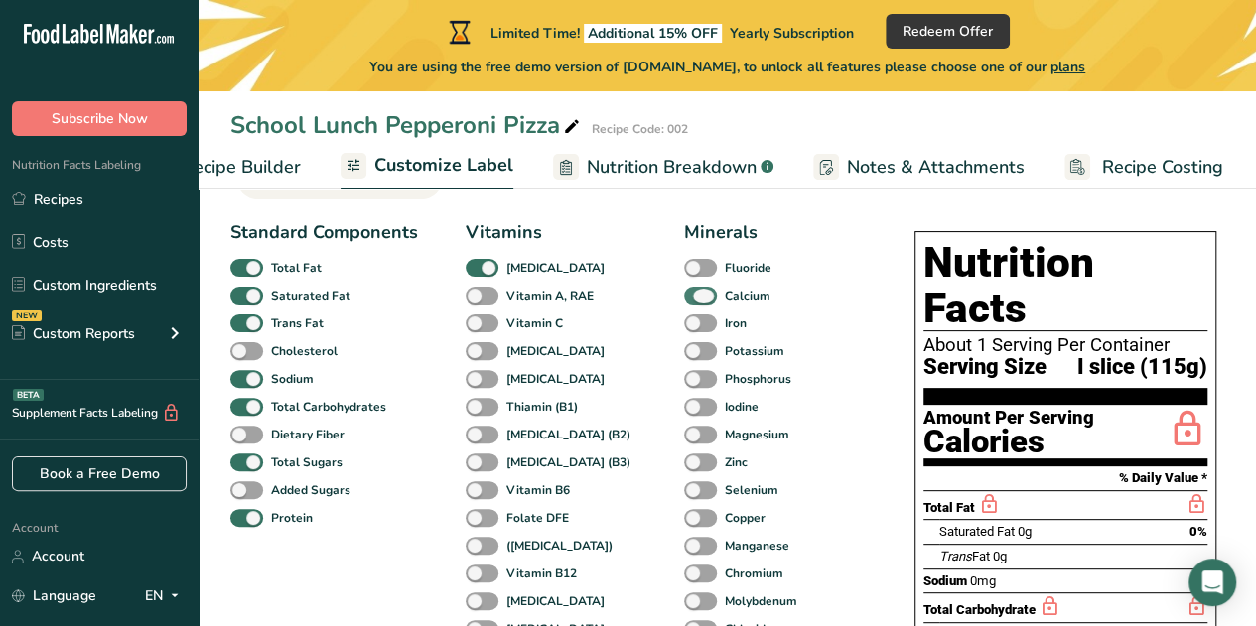
click at [684, 292] on span at bounding box center [700, 296] width 33 height 19
click at [684, 292] on input "Calcium" at bounding box center [690, 295] width 13 height 13
checkbox input "false"
click at [480, 270] on span at bounding box center [482, 268] width 33 height 19
click at [478, 270] on input "[MEDICAL_DATA]" at bounding box center [472, 267] width 13 height 13
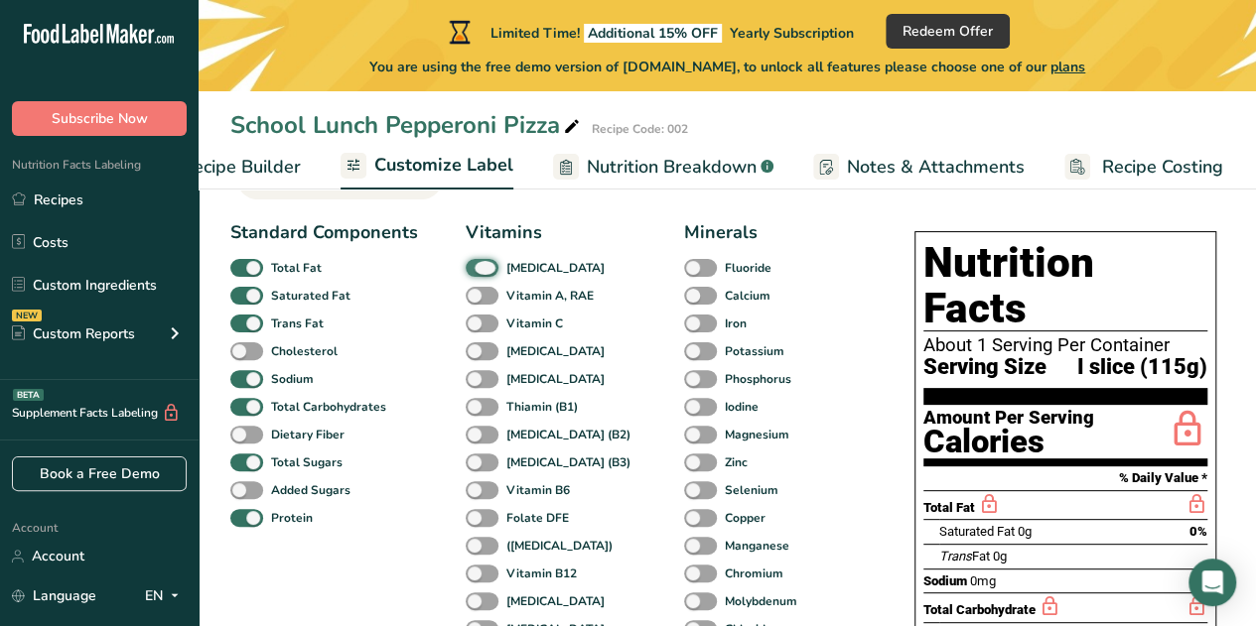
checkbox input "false"
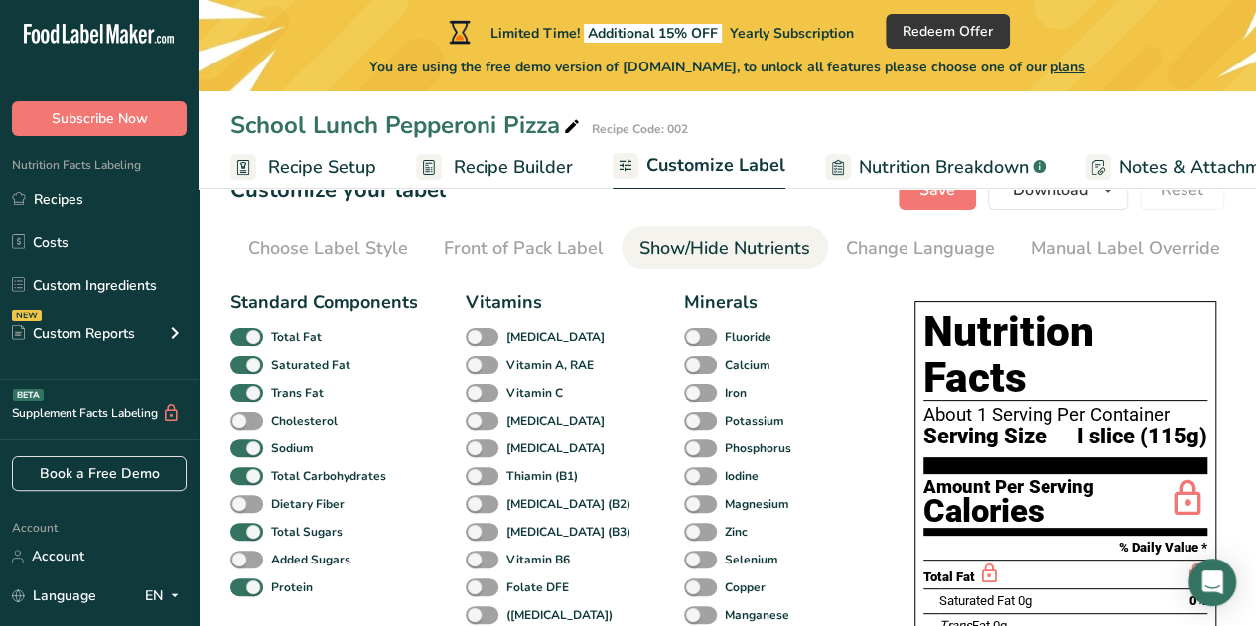
scroll to position [0, 0]
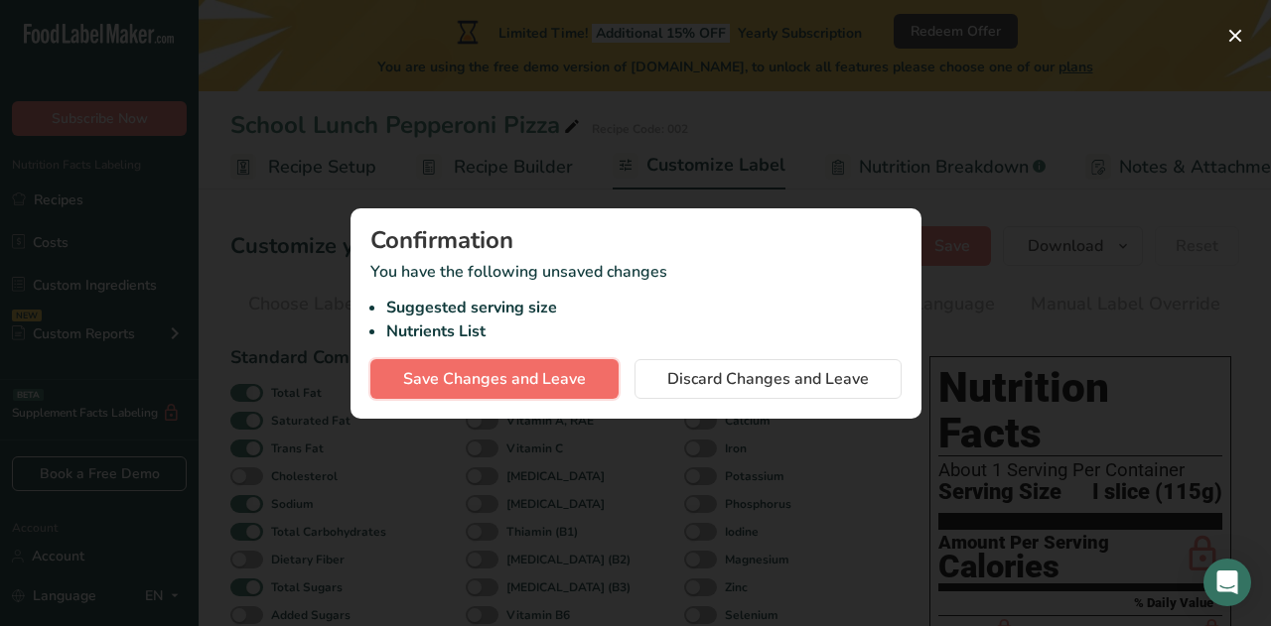
click at [568, 383] on span "Save Changes and Leave" at bounding box center [494, 379] width 183 height 24
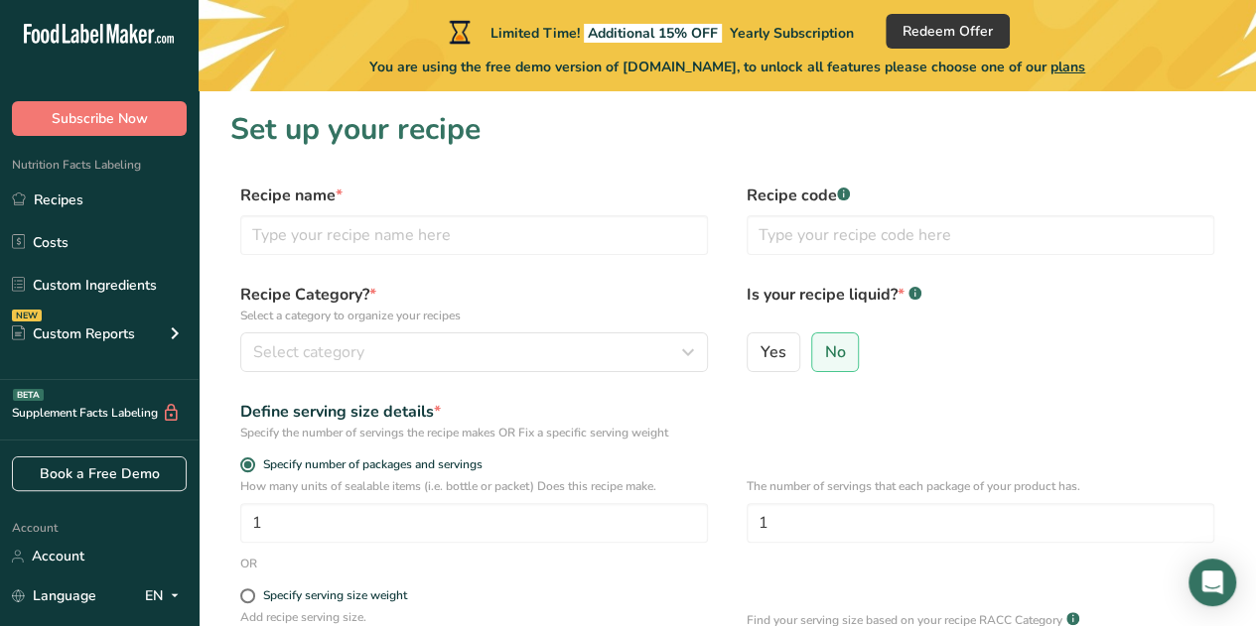
scroll to position [291, 0]
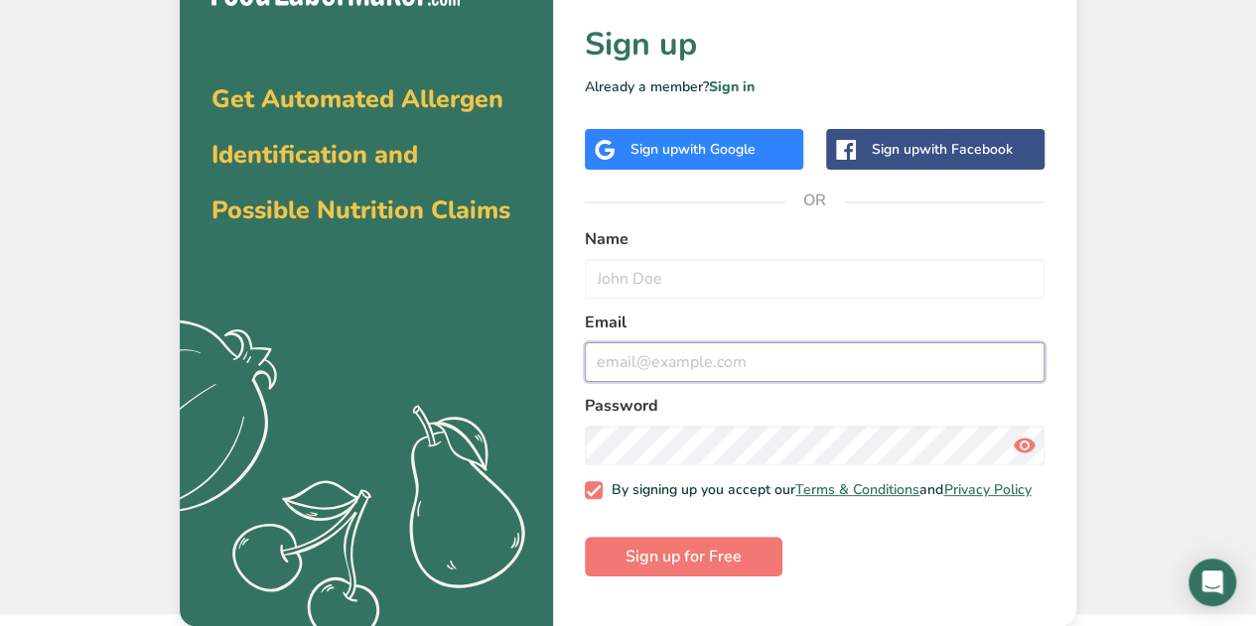
type input "[EMAIL_ADDRESS][DOMAIN_NAME]"
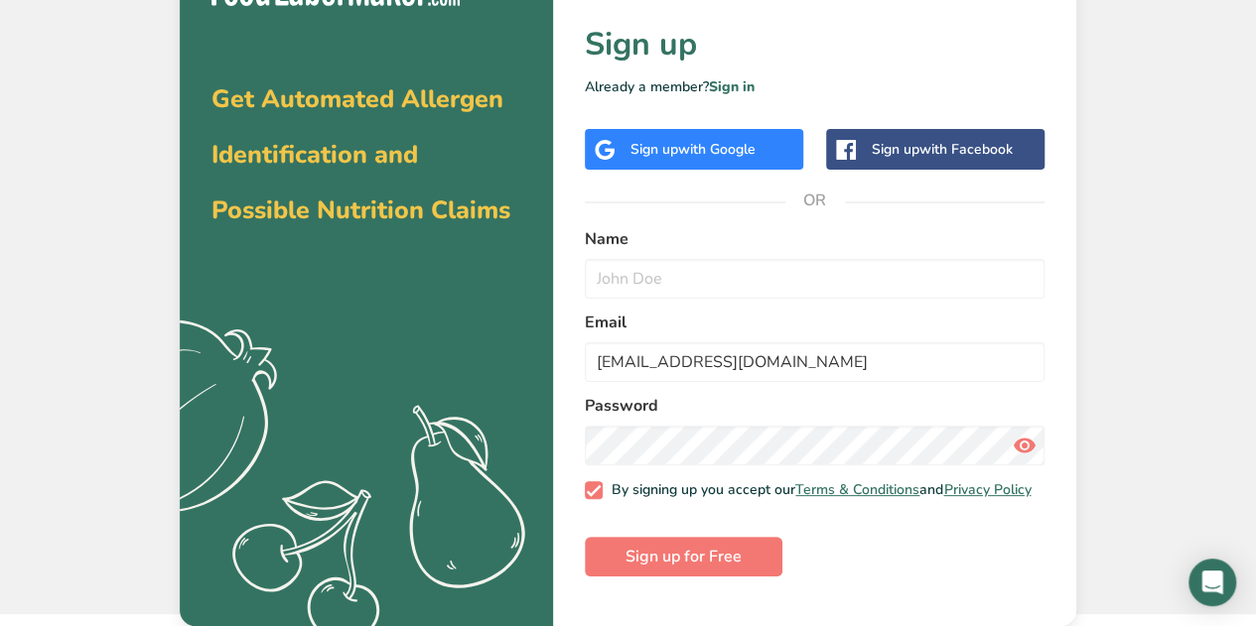
scroll to position [38, 0]
